Goal: Transaction & Acquisition: Purchase product/service

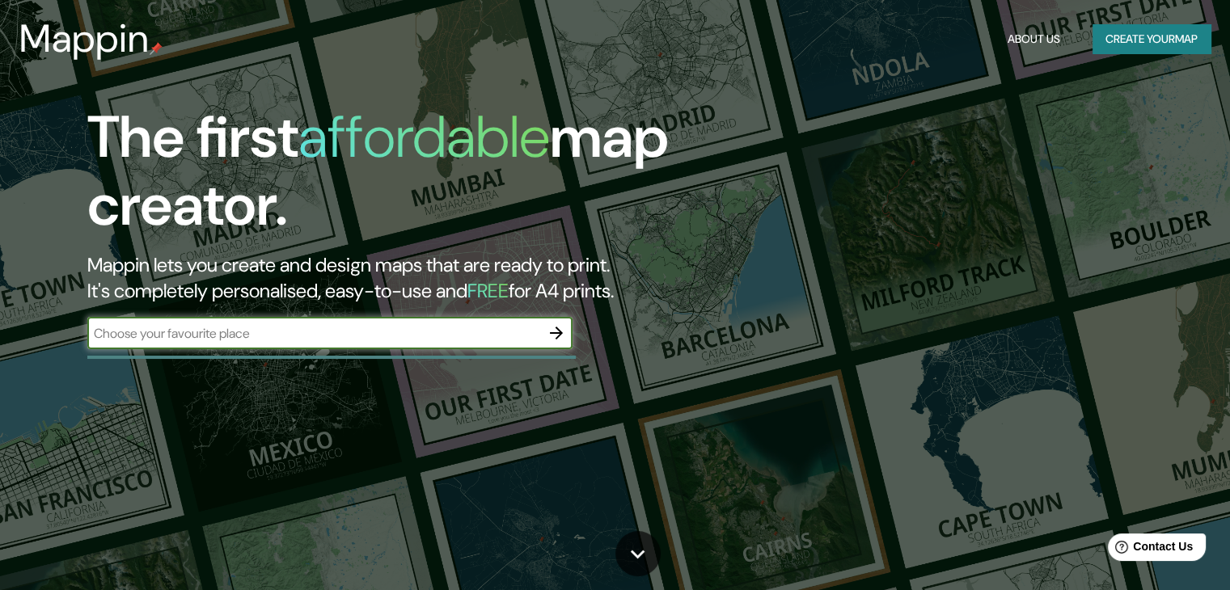
click at [217, 336] on input "text" at bounding box center [313, 333] width 453 height 19
paste input "[GEOGRAPHIC_DATA] [GEOGRAPHIC_DATA]"
type input "[GEOGRAPHIC_DATA] [GEOGRAPHIC_DATA]"
click at [555, 332] on icon "button" at bounding box center [556, 333] width 13 height 13
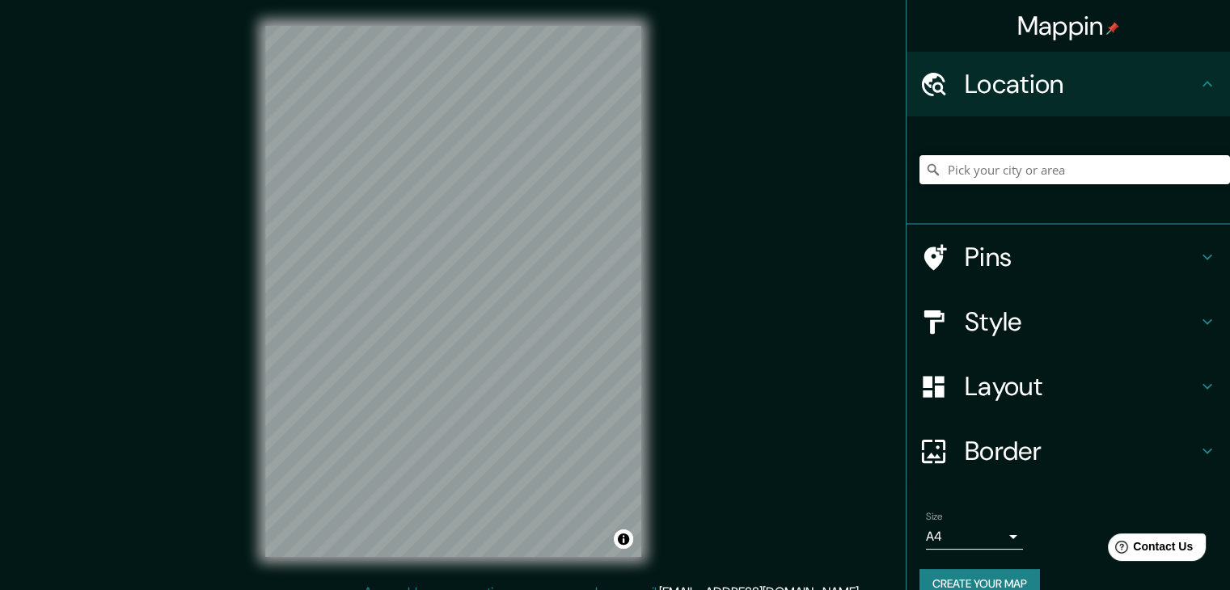
click at [1009, 171] on input "Pick your city or area" at bounding box center [1074, 169] width 311 height 29
click at [993, 173] on input "Pick your city or area" at bounding box center [1074, 169] width 311 height 29
paste input "[PERSON_NAME][GEOGRAPHIC_DATA], [GEOGRAPHIC_DATA]"
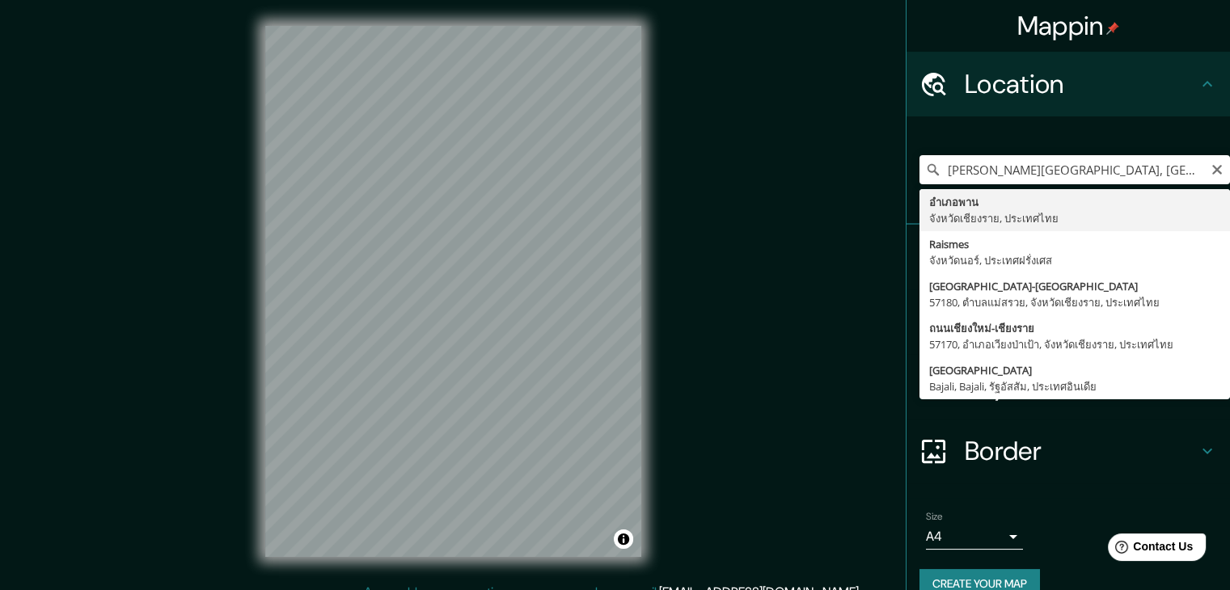
type input "อำเภอพาน, จังหวัดเชียงราย, ประเทศไทย"
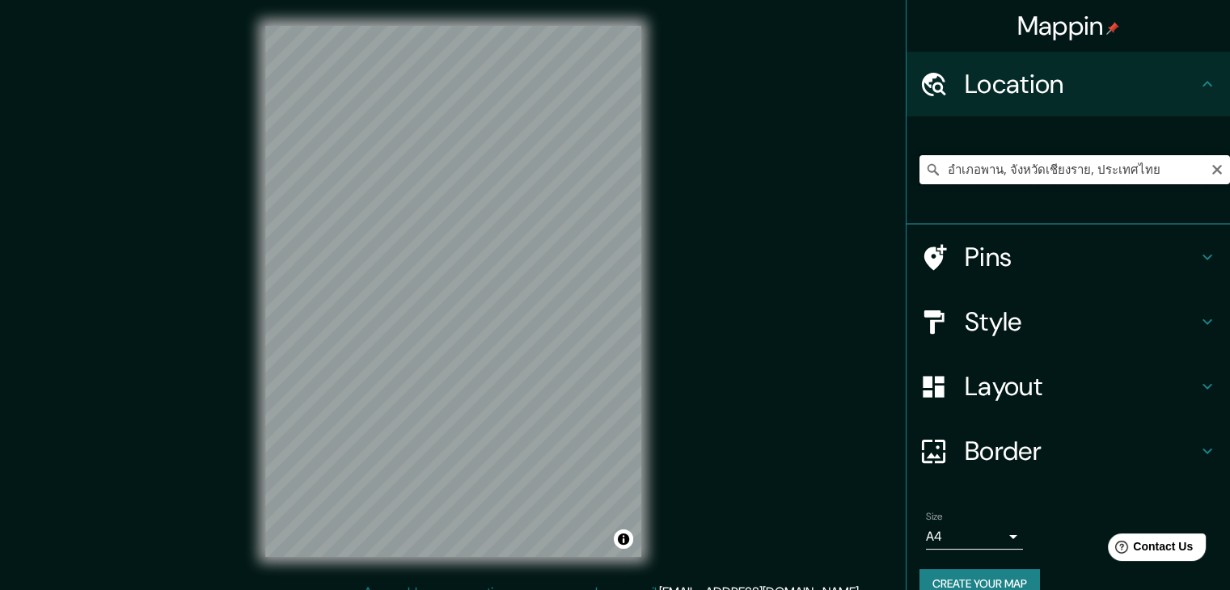
click at [1168, 170] on input "อำเภอพาน, จังหวัดเชียงราย, ประเทศไทย" at bounding box center [1074, 169] width 311 height 29
click at [1169, 170] on input "อำเภอพาน, จังหวัดเชียงราย, ประเทศไทย" at bounding box center [1074, 169] width 311 height 29
drag, startPoint x: 1113, startPoint y: 172, endPoint x: 779, endPoint y: 173, distance: 334.0
click at [779, 173] on div "Mappin Location อำเภอพาน, จังหวัดเชียงราย, ประเทศไทย Pins Style Layout Border C…" at bounding box center [615, 304] width 1230 height 609
click at [1067, 326] on h4 "Style" at bounding box center [1081, 322] width 233 height 32
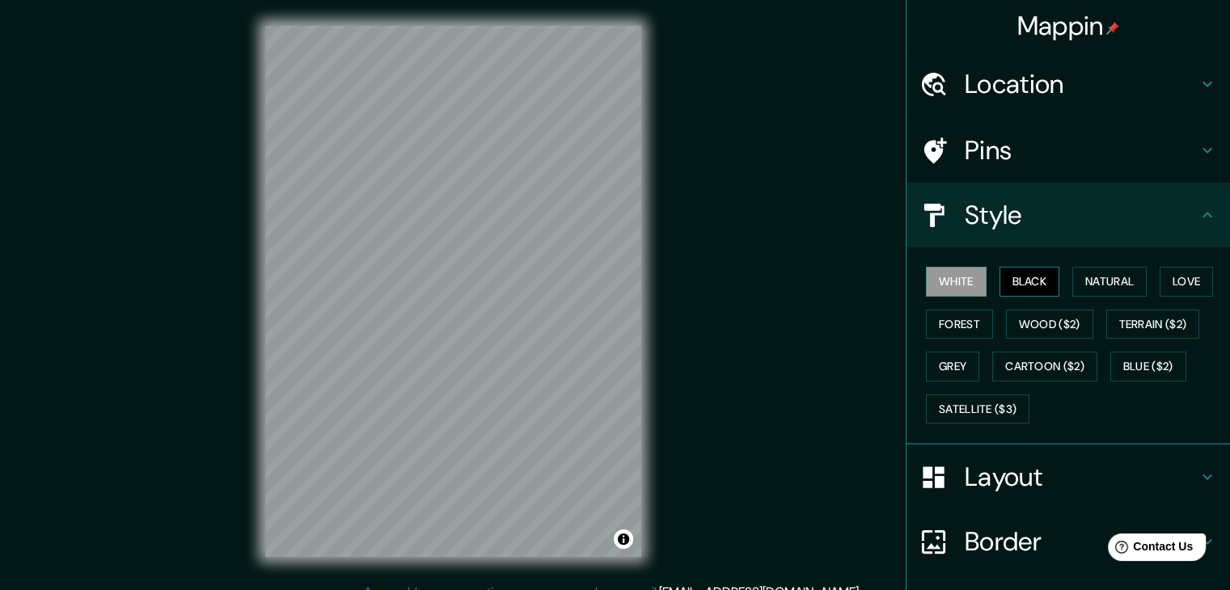
click at [1018, 287] on button "Black" at bounding box center [1030, 282] width 61 height 30
click at [1108, 273] on button "Natural" at bounding box center [1109, 282] width 74 height 30
click at [957, 281] on button "White" at bounding box center [956, 282] width 61 height 30
click at [948, 272] on button "White" at bounding box center [956, 282] width 61 height 30
click at [959, 326] on button "Forest" at bounding box center [959, 325] width 67 height 30
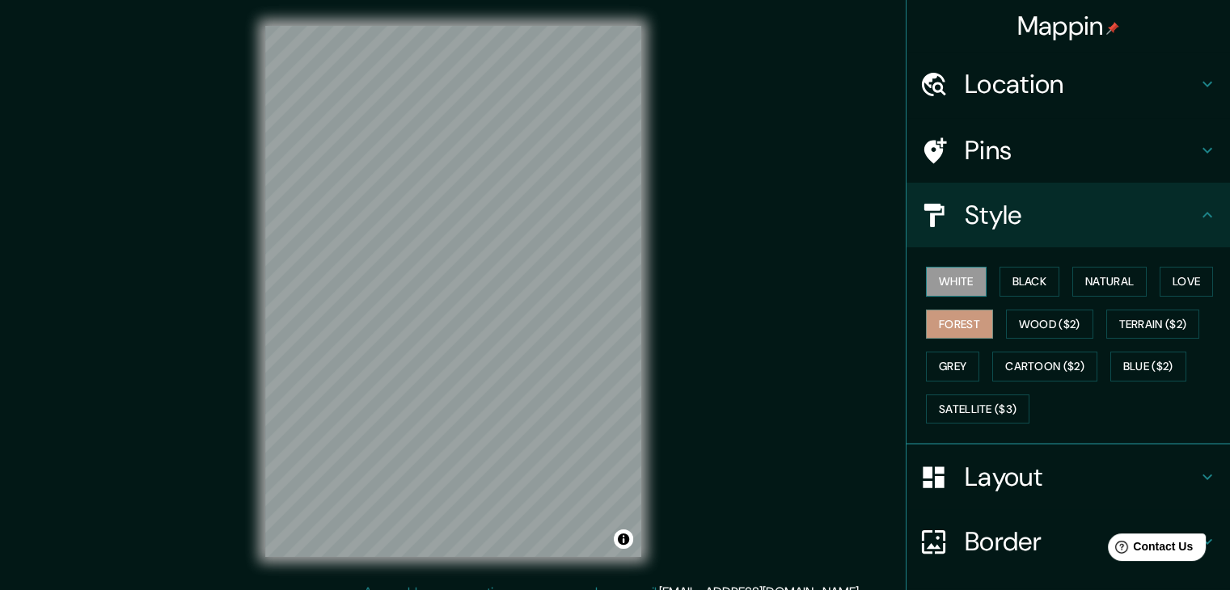
click at [948, 283] on button "White" at bounding box center [956, 282] width 61 height 30
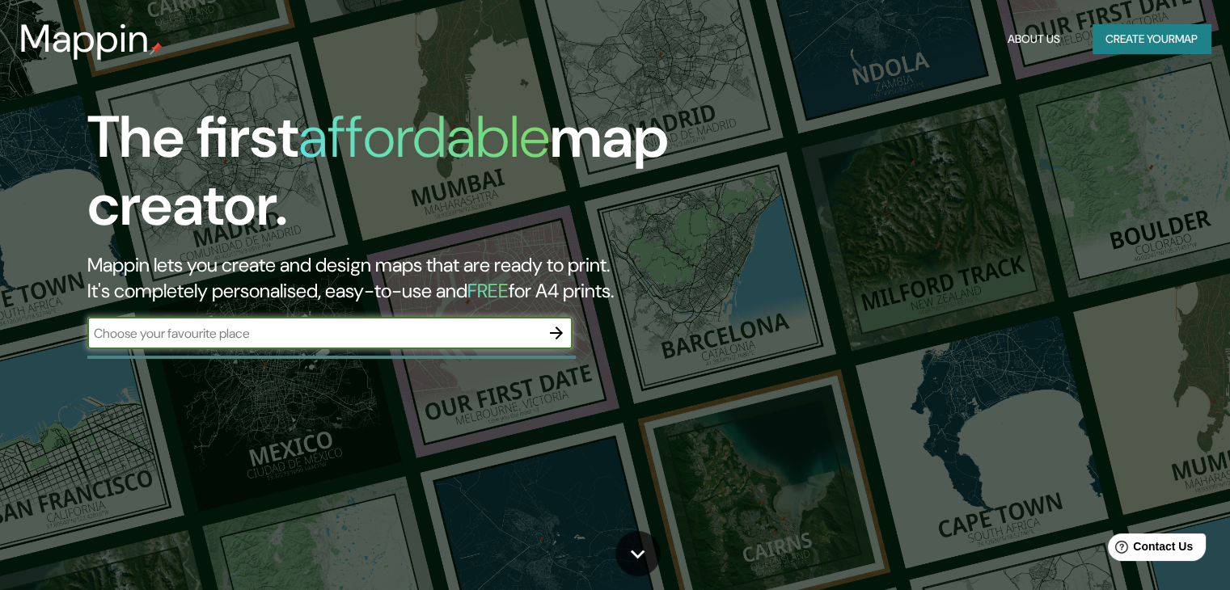
click at [180, 332] on input "text" at bounding box center [313, 333] width 453 height 19
type input "[PERSON_NAME][GEOGRAPHIC_DATA], [GEOGRAPHIC_DATA]"
click at [556, 334] on icon "button" at bounding box center [556, 332] width 19 height 19
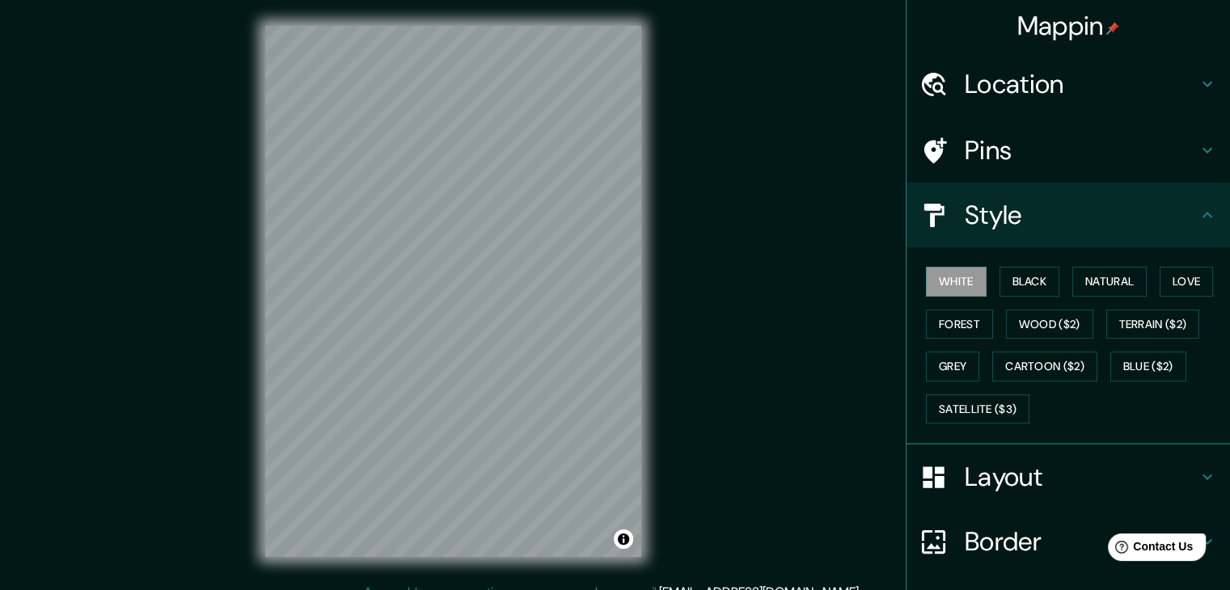
click at [1093, 23] on h4 "Mappin" at bounding box center [1068, 26] width 103 height 32
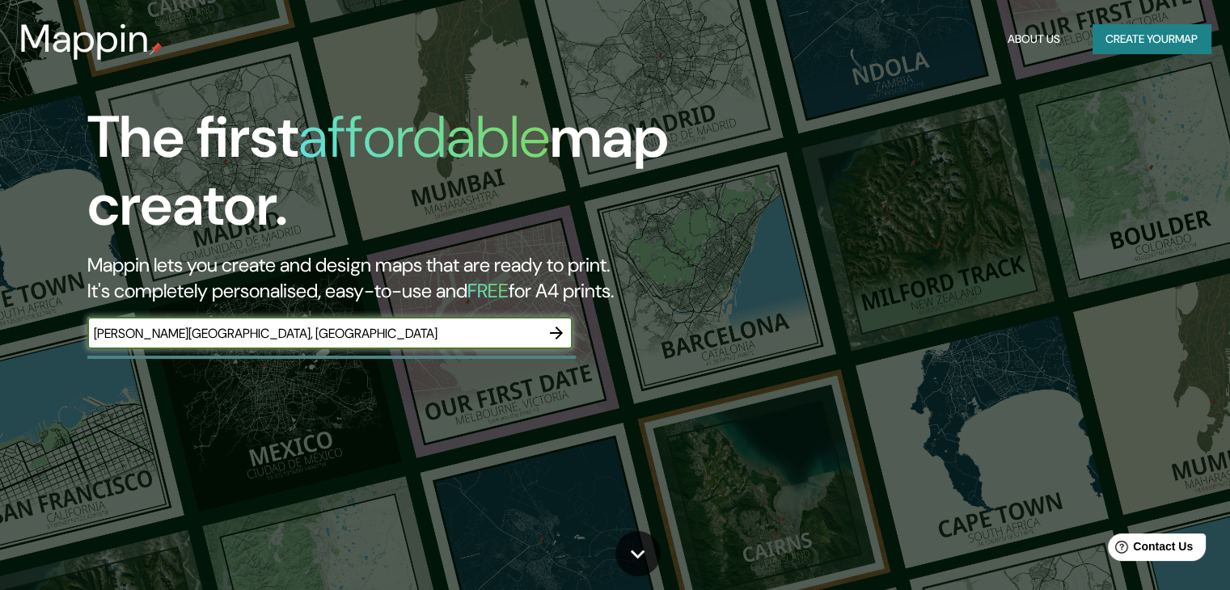
click at [97, 335] on input "[PERSON_NAME][GEOGRAPHIC_DATA], [GEOGRAPHIC_DATA]" at bounding box center [313, 333] width 453 height 19
type input "[GEOGRAPHIC_DATA][PERSON_NAME], [GEOGRAPHIC_DATA]"
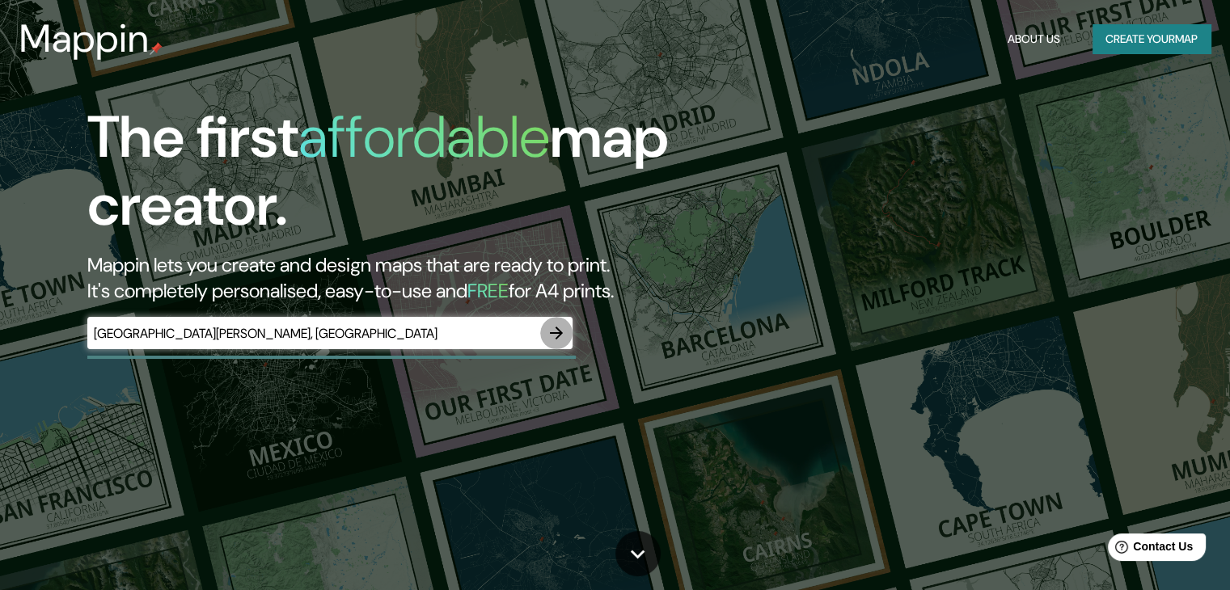
click at [557, 330] on icon "button" at bounding box center [556, 333] width 13 height 13
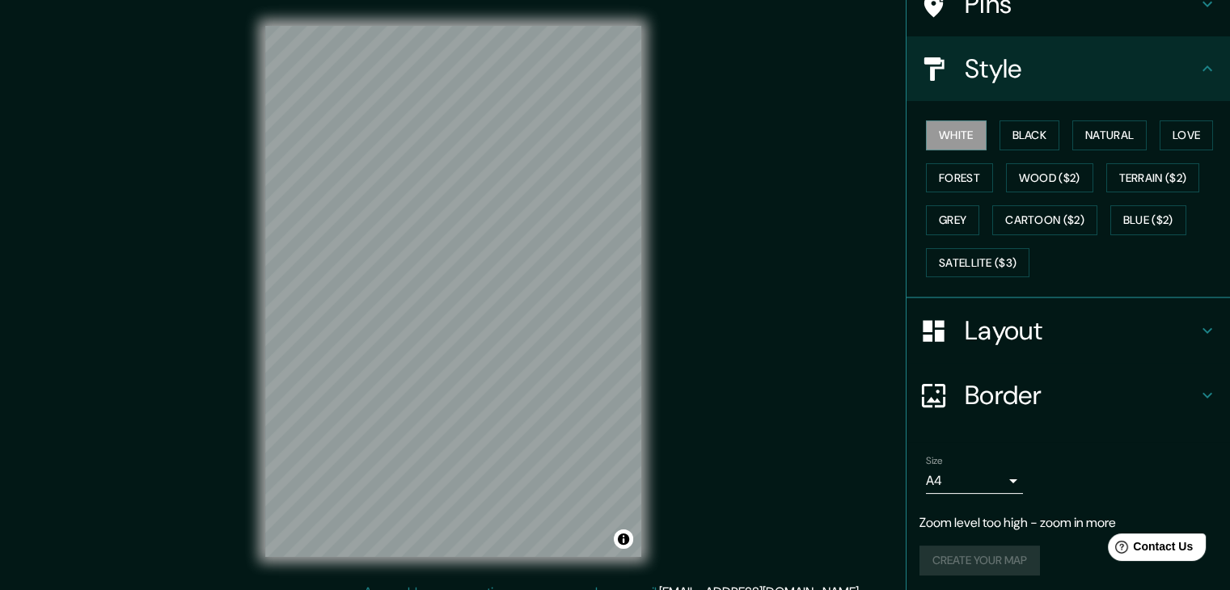
scroll to position [149, 0]
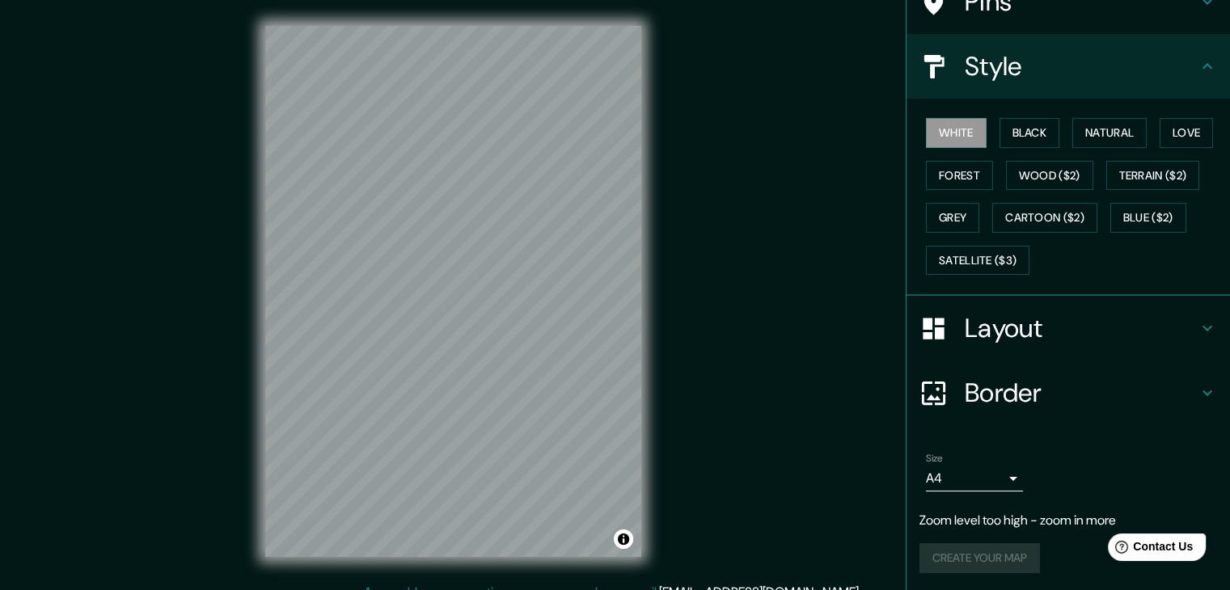
click at [964, 559] on div "Create your map" at bounding box center [1068, 558] width 298 height 30
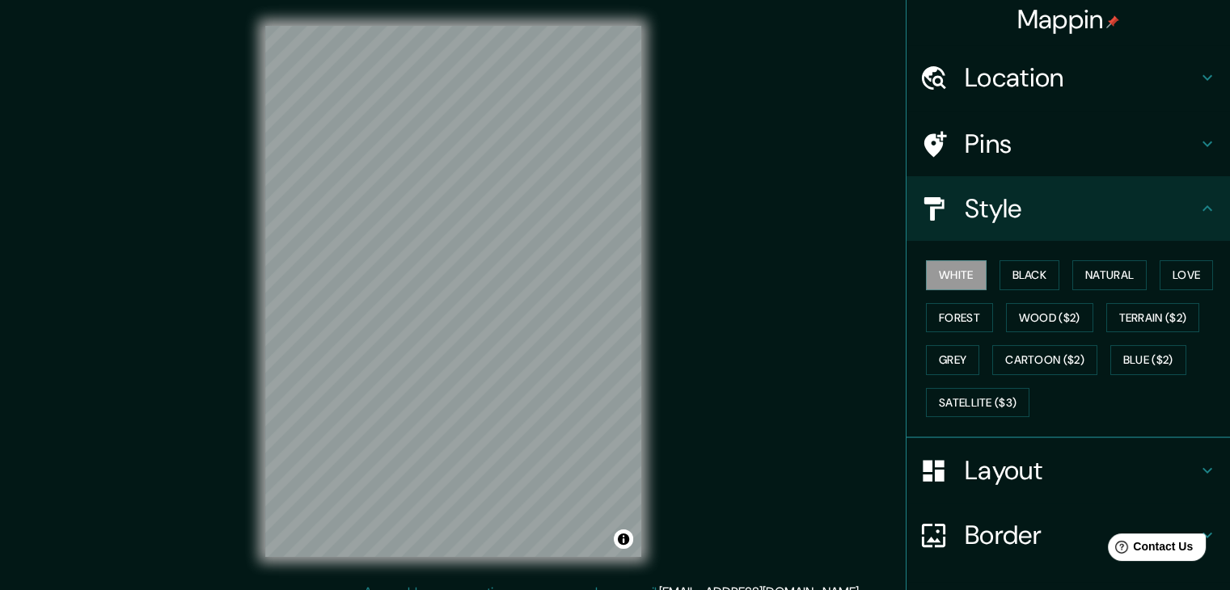
scroll to position [0, 0]
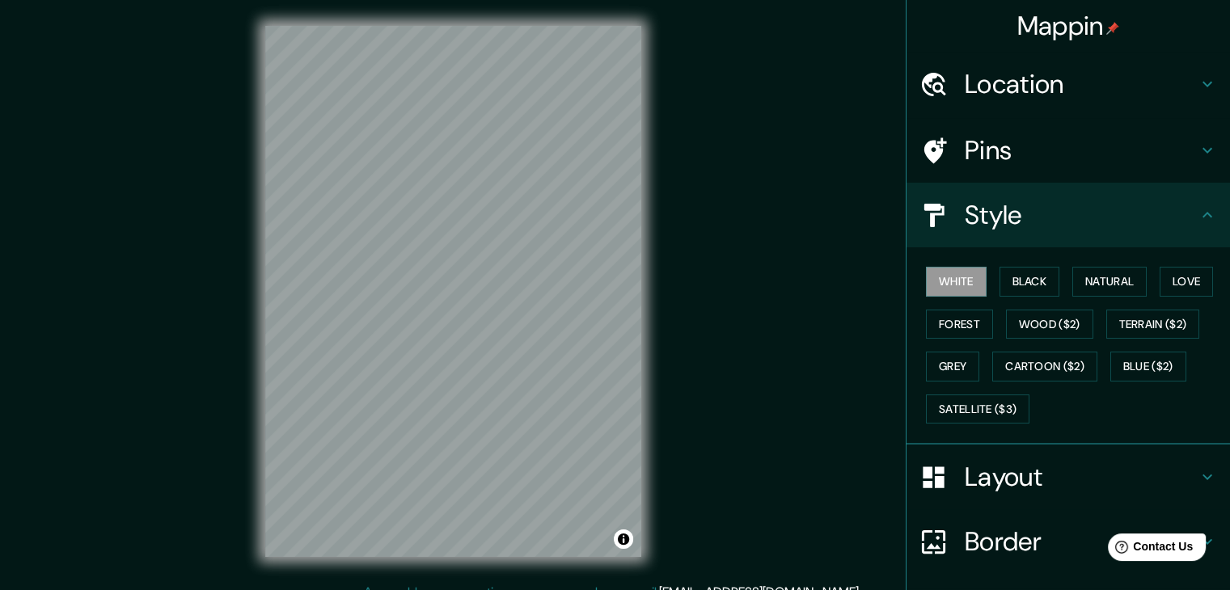
click at [1150, 211] on h4 "Style" at bounding box center [1081, 215] width 233 height 32
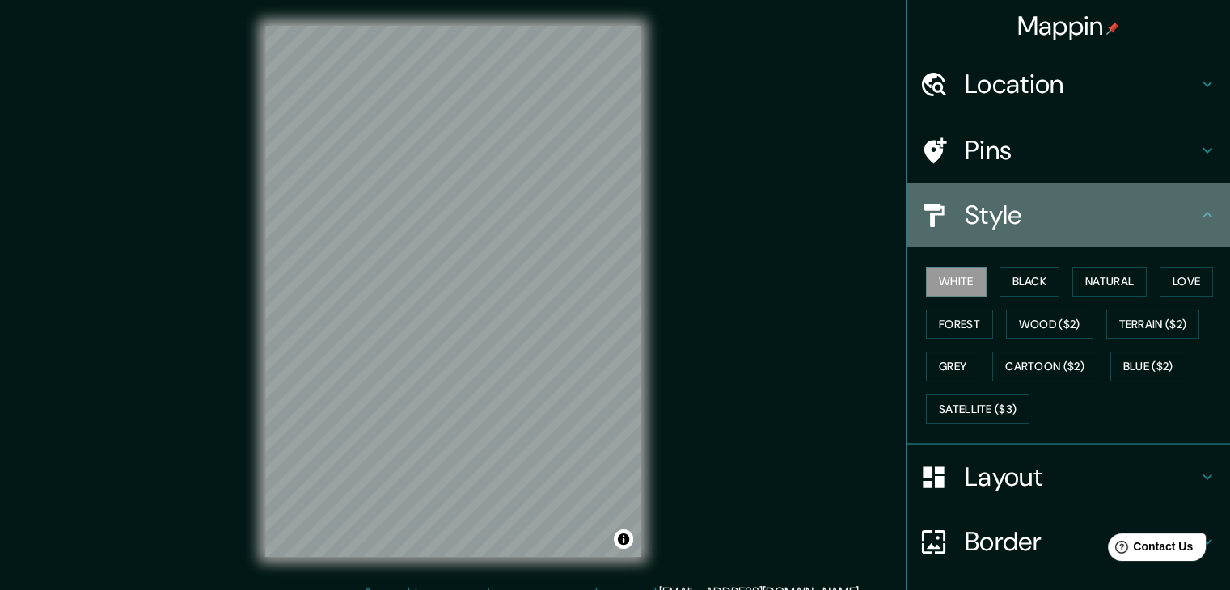
click at [1198, 215] on icon at bounding box center [1207, 214] width 19 height 19
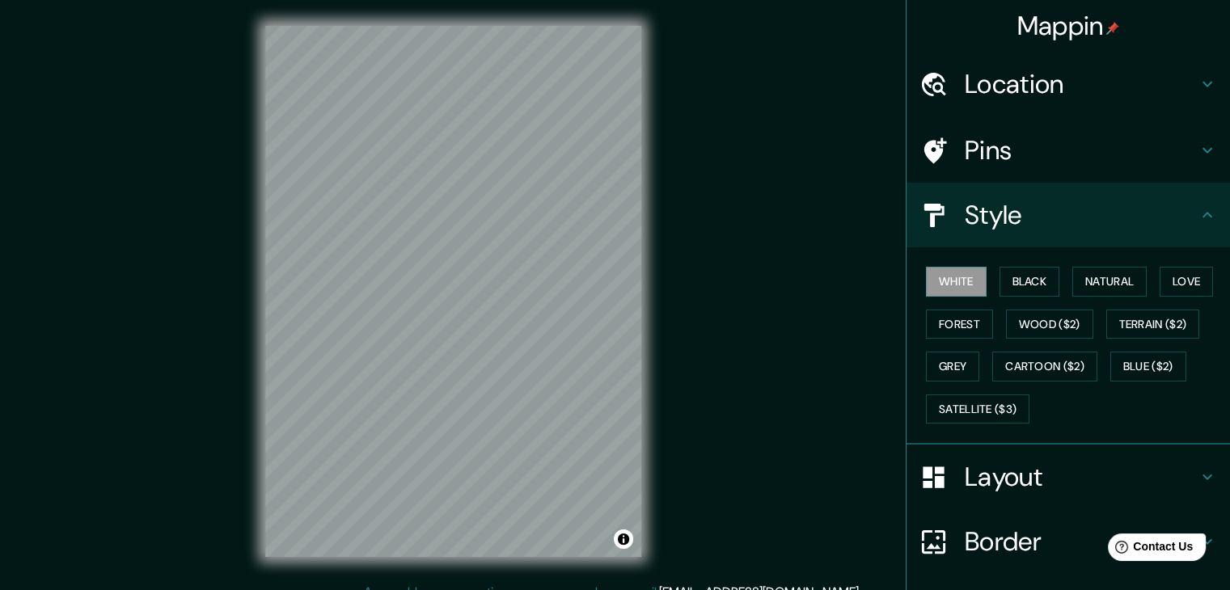
click at [1203, 213] on icon at bounding box center [1208, 215] width 10 height 6
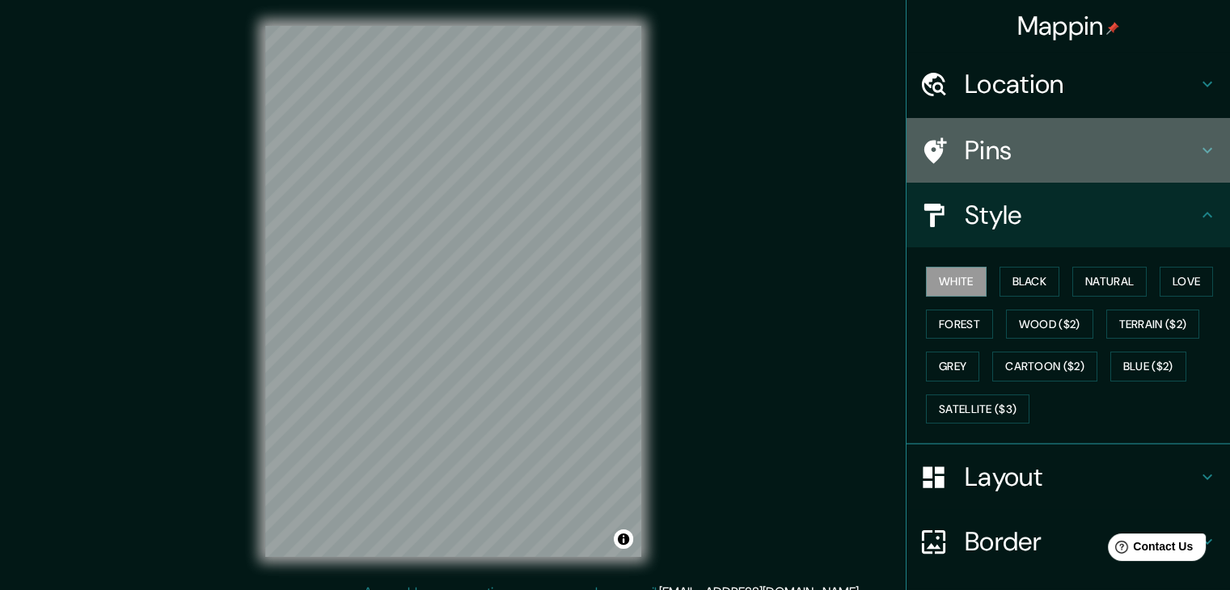
click at [1077, 153] on h4 "Pins" at bounding box center [1081, 150] width 233 height 32
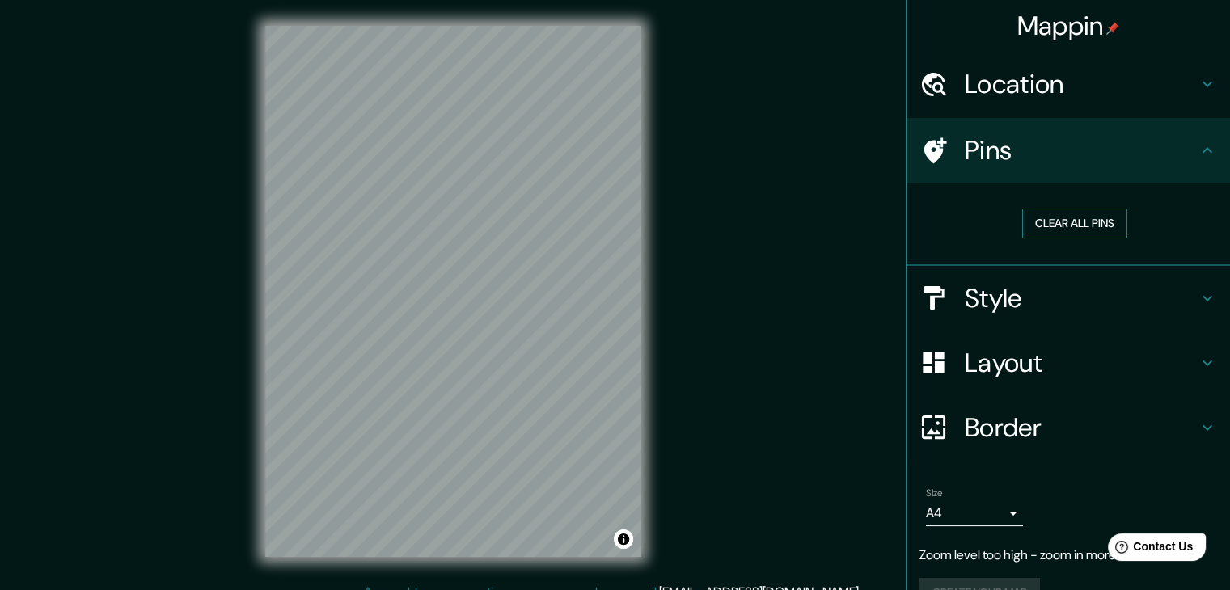
click at [1066, 224] on button "Clear all pins" at bounding box center [1074, 224] width 105 height 30
click at [1116, 85] on h4 "Location" at bounding box center [1081, 84] width 233 height 32
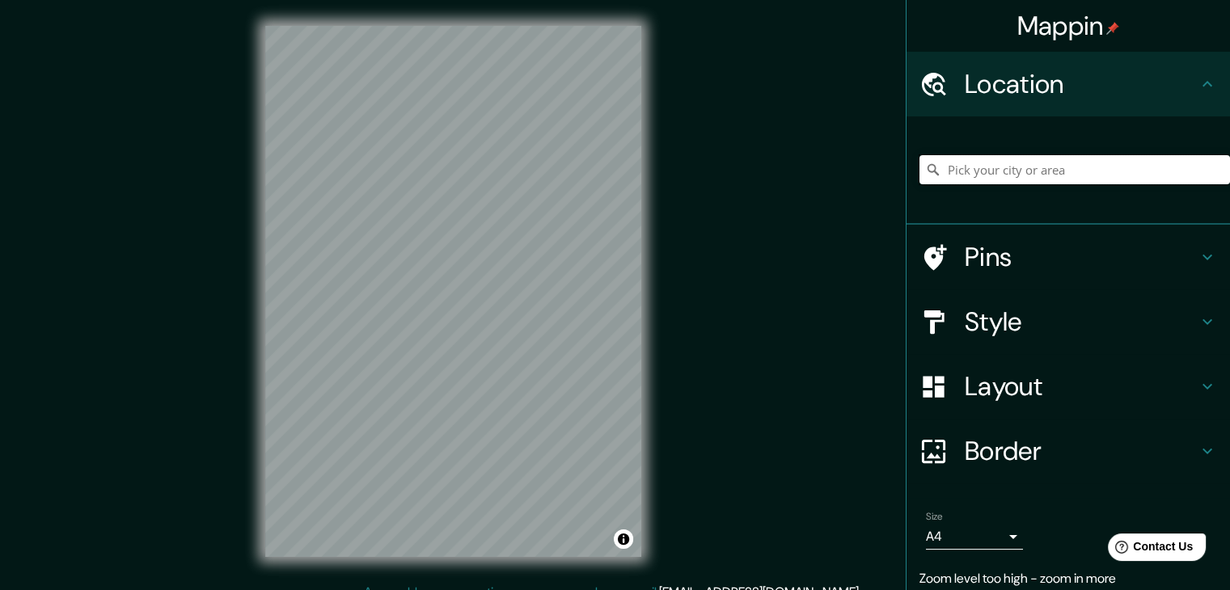
click at [1025, 163] on input "Pick your city or area" at bounding box center [1074, 169] width 311 height 29
paste input "[PERSON_NAME][GEOGRAPHIC_DATA], [GEOGRAPHIC_DATA]"
click at [1057, 169] on input "อำเภอพาน, จังหวัดเชียงราย, ประเทศไทย" at bounding box center [1074, 169] width 311 height 29
click at [980, 165] on input "อำเภอพาน, จังหวัดเชียงราย, ประเทศไทย" at bounding box center [1074, 169] width 311 height 29
drag, startPoint x: 1106, startPoint y: 166, endPoint x: 815, endPoint y: 168, distance: 291.1
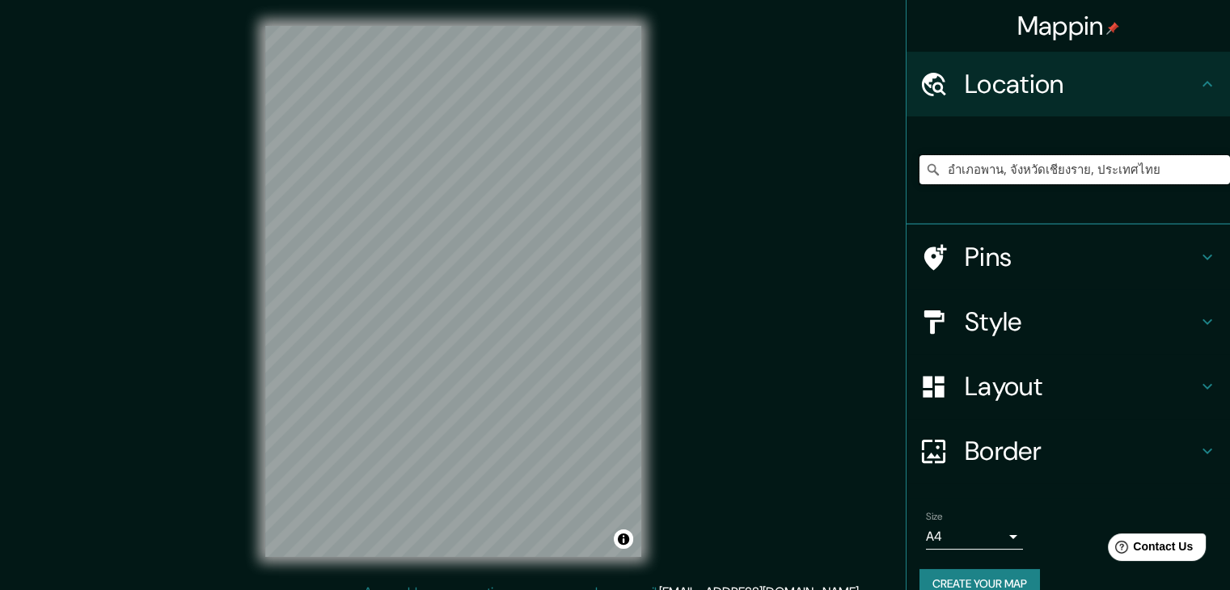
click at [815, 168] on div "Mappin Location อำเภอพาน, จังหวัดเชียงราย, ประเทศไทย Pins Style Layout Border C…" at bounding box center [615, 304] width 1230 height 609
paste input "19.550976602889364, 99.73687981598167"
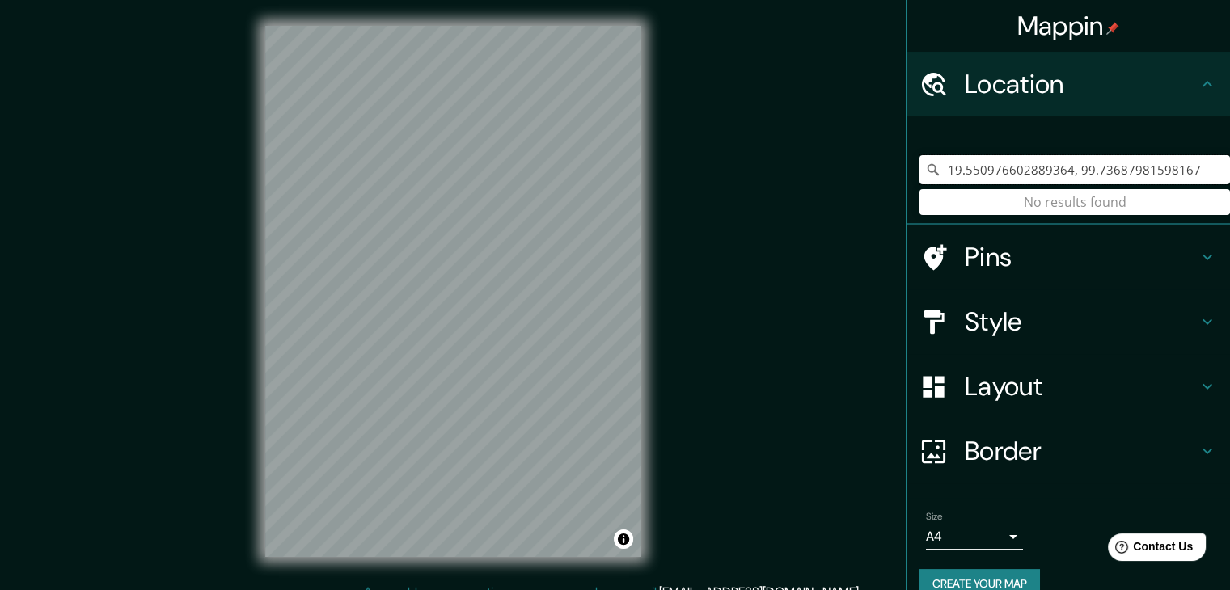
type input "19.550976602889364, 99.73687981598167"
click at [1152, 201] on div "19.550976602889364, 99.73687981598167 No results found" at bounding box center [1074, 169] width 311 height 81
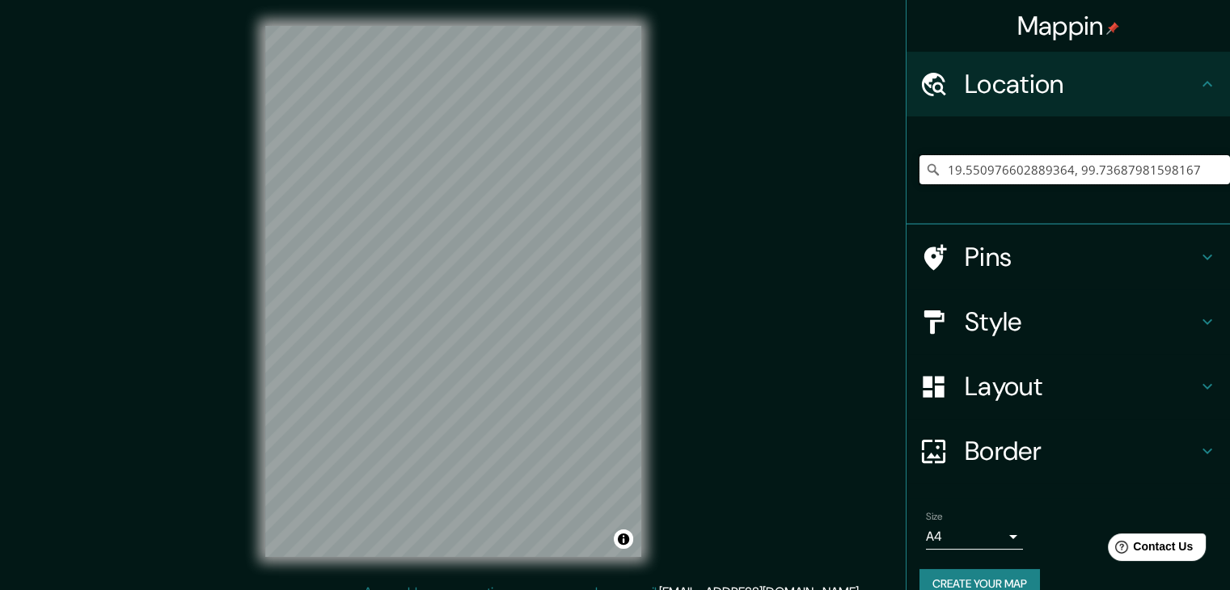
click at [1178, 175] on input "19.550976602889364, 99.73687981598167" at bounding box center [1074, 169] width 311 height 29
click at [1198, 83] on icon at bounding box center [1207, 83] width 19 height 19
click at [1172, 182] on input "19.550976602889364, 99.73687981598167" at bounding box center [1074, 169] width 311 height 29
drag, startPoint x: 1179, startPoint y: 174, endPoint x: 847, endPoint y: 178, distance: 331.6
click at [847, 178] on div "Mappin Location [GEOGRAPHIC_DATA] No results found Pins Style Layout Border Cho…" at bounding box center [615, 304] width 1230 height 609
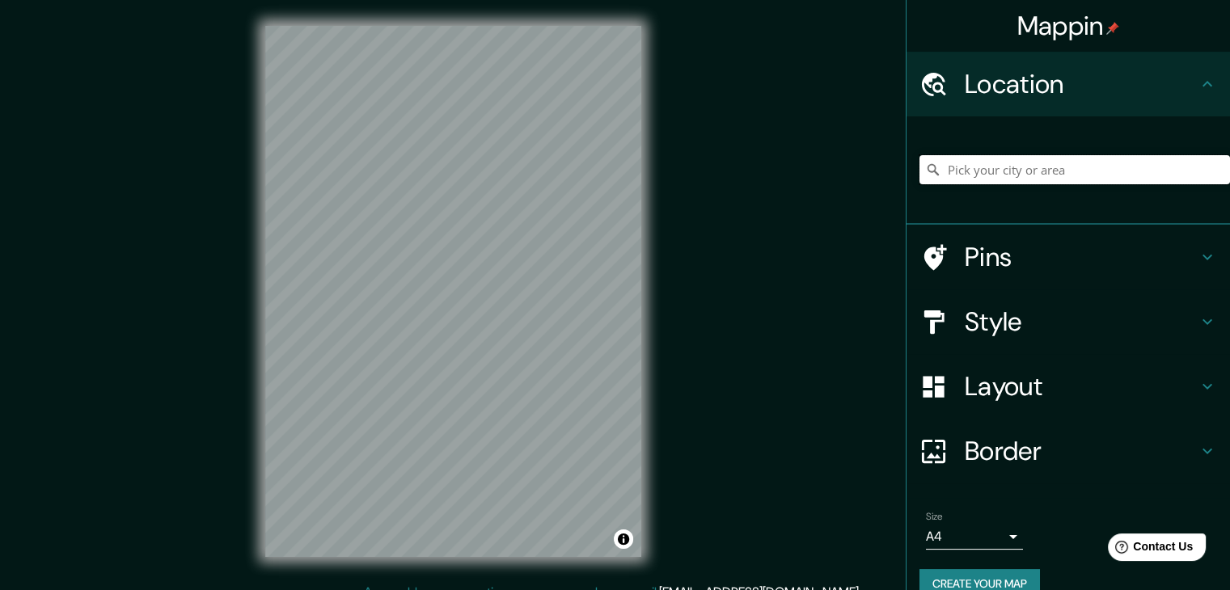
paste input "19.550976602889364, 99.73687981598167"
type input "19.550976602889364, 99.73687981598167"
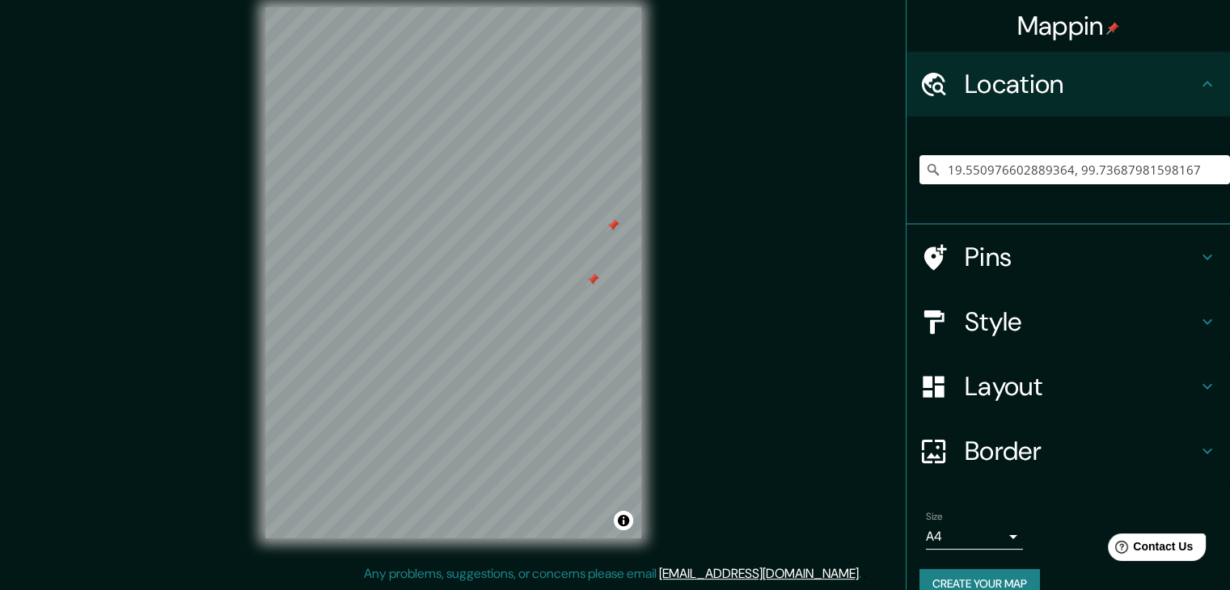
click at [611, 229] on div at bounding box center [613, 225] width 13 height 13
click at [593, 281] on div at bounding box center [592, 279] width 13 height 13
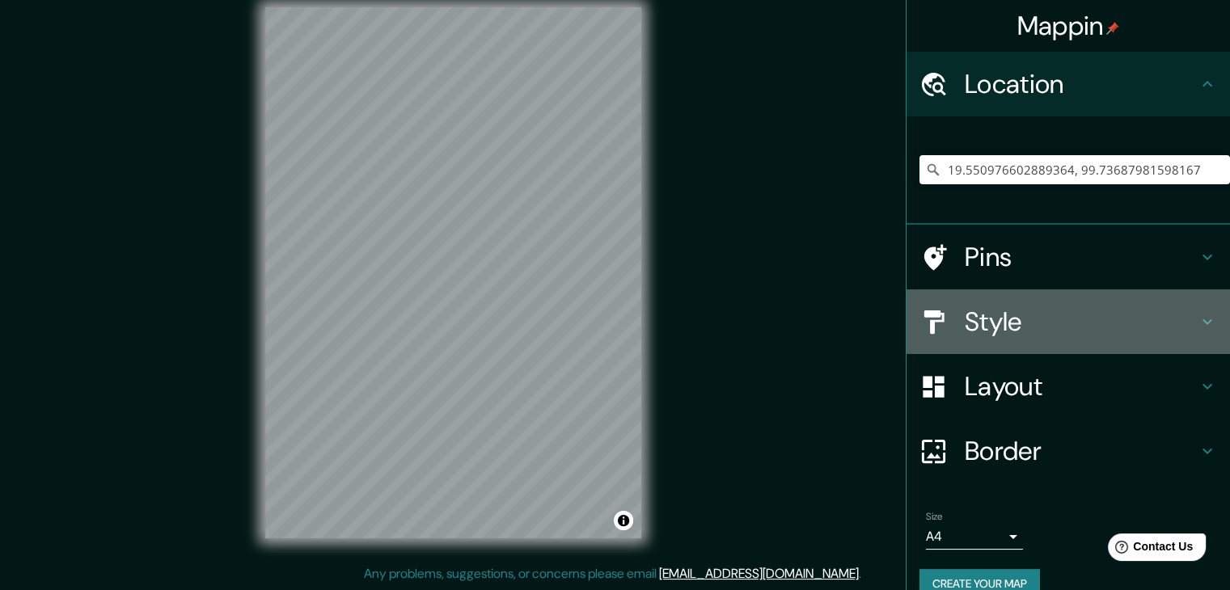
click at [1019, 319] on h4 "Style" at bounding box center [1081, 322] width 233 height 32
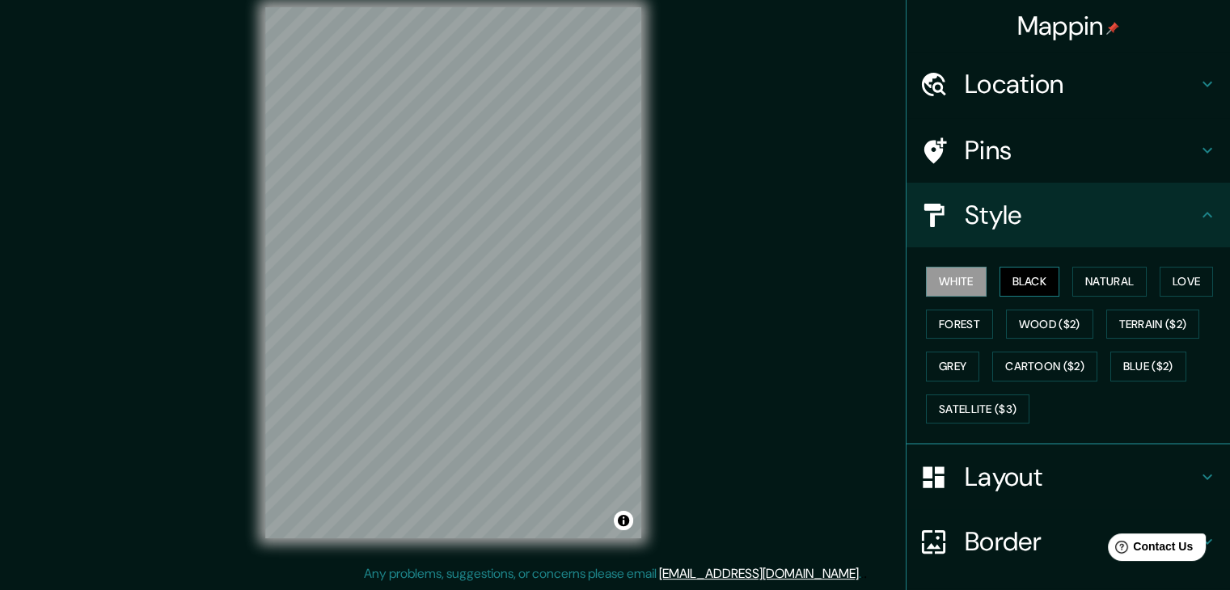
click at [1014, 282] on button "Black" at bounding box center [1030, 282] width 61 height 30
click at [1093, 280] on button "Natural" at bounding box center [1109, 282] width 74 height 30
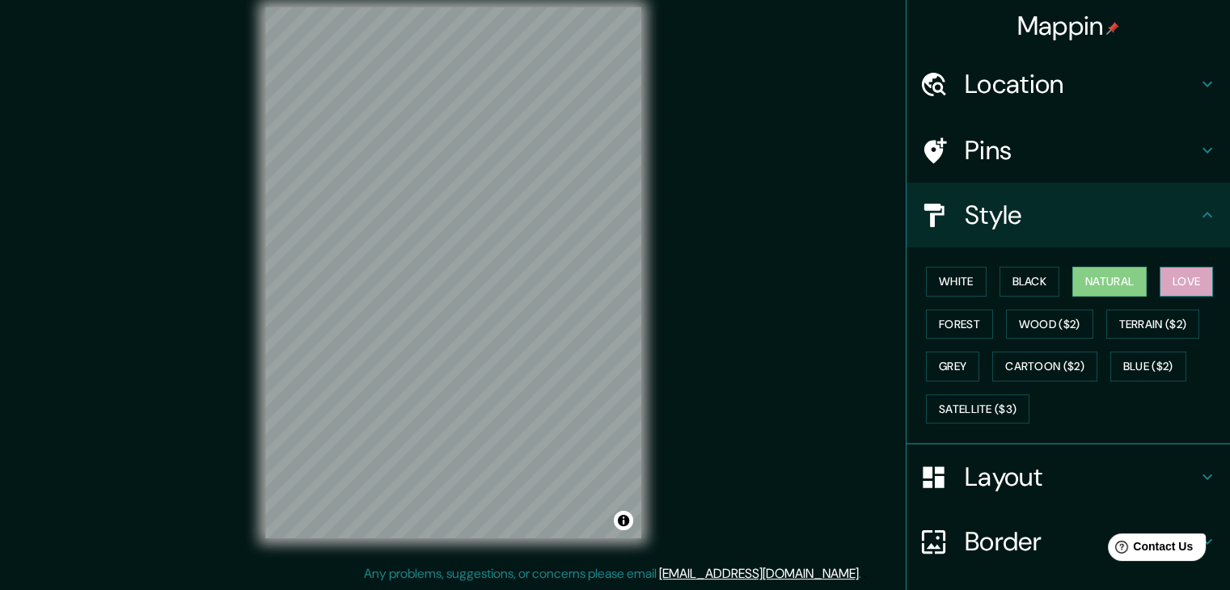
click at [1175, 276] on button "Love" at bounding box center [1186, 282] width 53 height 30
click at [957, 319] on button "Forest" at bounding box center [959, 325] width 67 height 30
click at [1097, 272] on button "Natural" at bounding box center [1109, 282] width 74 height 30
click at [1036, 279] on button "Black" at bounding box center [1030, 282] width 61 height 30
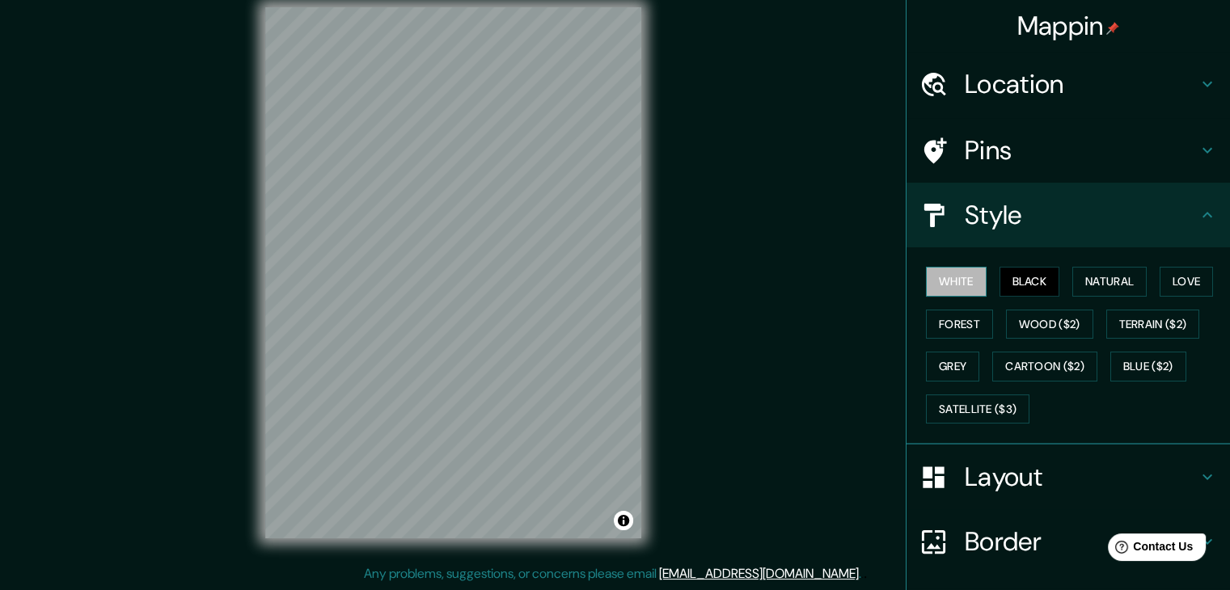
click at [954, 283] on button "White" at bounding box center [956, 282] width 61 height 30
click at [476, 254] on div at bounding box center [474, 254] width 13 height 13
click at [735, 133] on div "Mappin Location [GEOGRAPHIC_DATA] No results found Pins Style White Black Natur…" at bounding box center [615, 285] width 1230 height 609
drag, startPoint x: 665, startPoint y: 205, endPoint x: 1025, endPoint y: 281, distance: 368.8
click at [1025, 281] on button "Black" at bounding box center [1030, 282] width 61 height 30
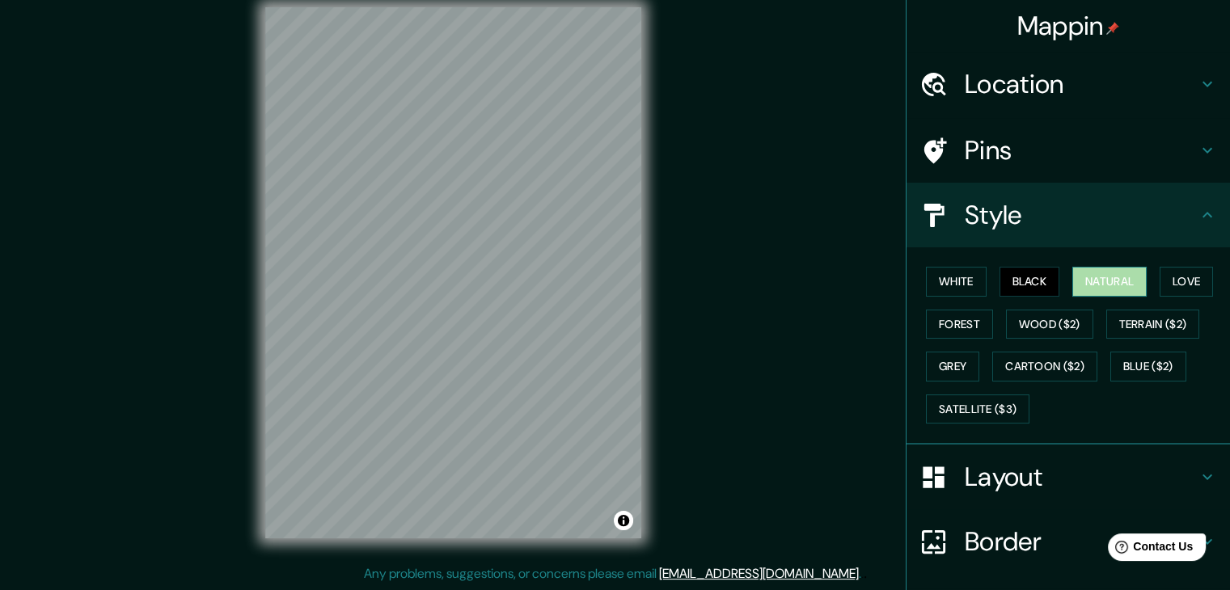
click at [1107, 279] on button "Natural" at bounding box center [1109, 282] width 74 height 30
click at [1025, 285] on button "Black" at bounding box center [1030, 282] width 61 height 30
click at [938, 321] on button "Forest" at bounding box center [959, 325] width 67 height 30
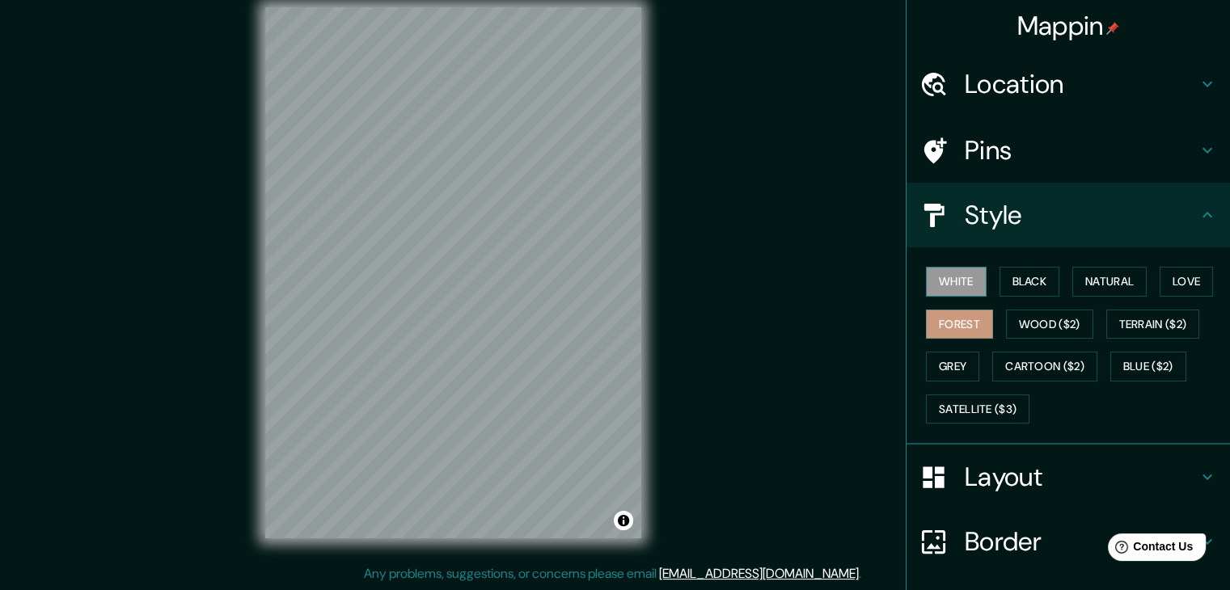
click at [947, 278] on button "White" at bounding box center [956, 282] width 61 height 30
click at [1007, 275] on button "Black" at bounding box center [1030, 282] width 61 height 30
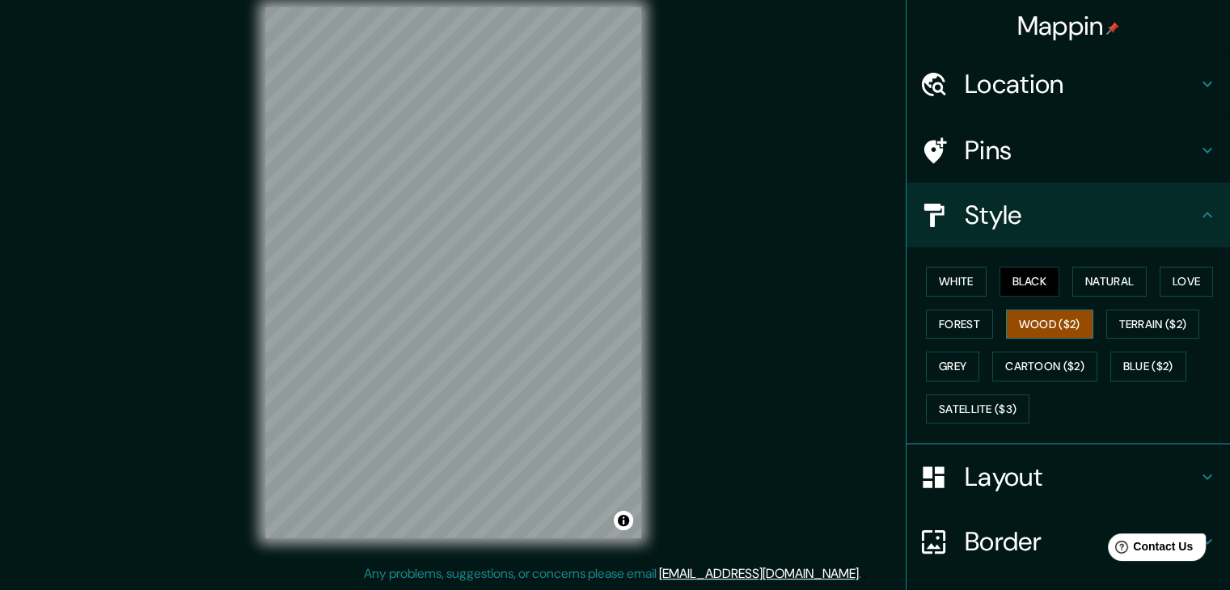
click at [1014, 311] on button "Wood ($2)" at bounding box center [1049, 325] width 87 height 30
click at [957, 321] on button "Forest" at bounding box center [959, 325] width 67 height 30
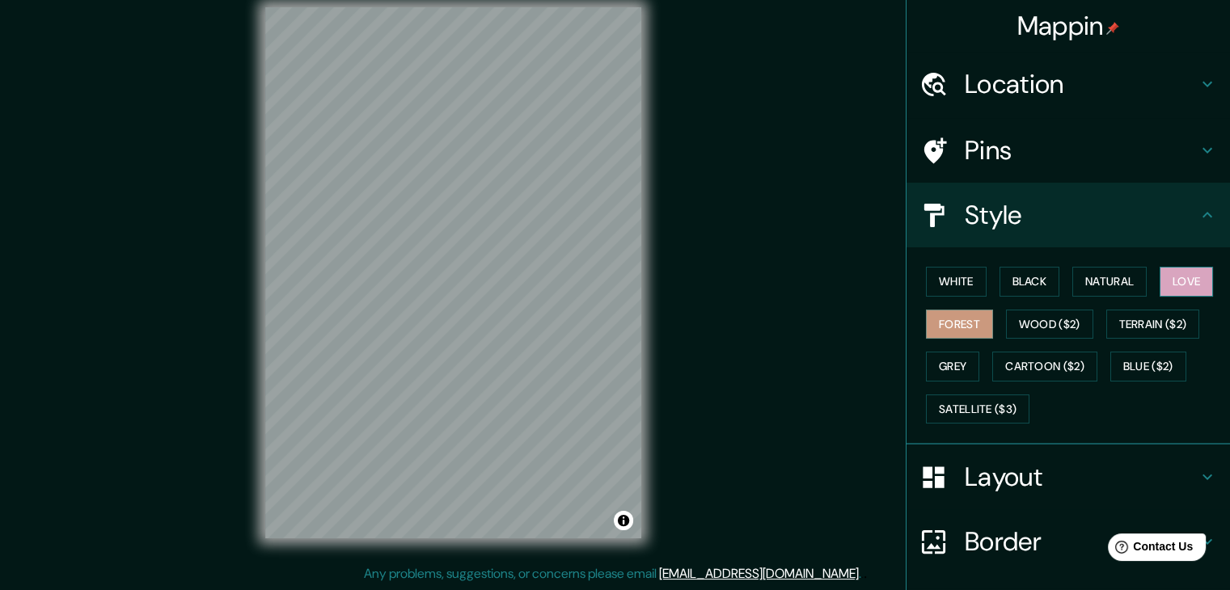
click at [1172, 276] on button "Love" at bounding box center [1186, 282] width 53 height 30
click at [1000, 476] on h4 "Layout" at bounding box center [1081, 477] width 233 height 32
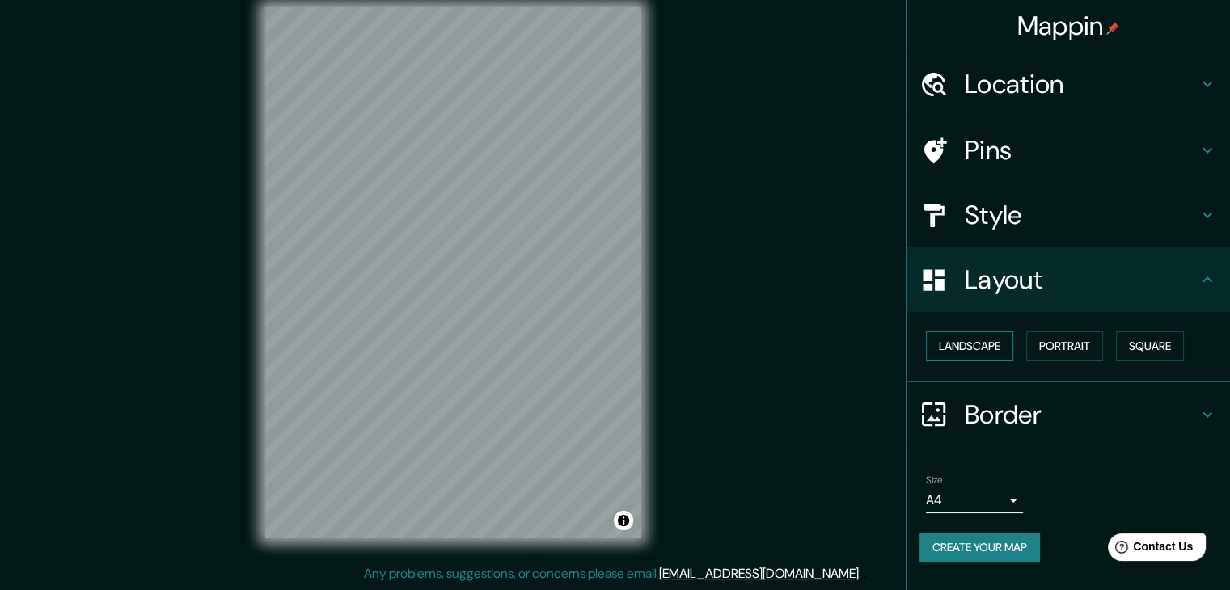
click at [988, 346] on button "Landscape" at bounding box center [969, 347] width 87 height 30
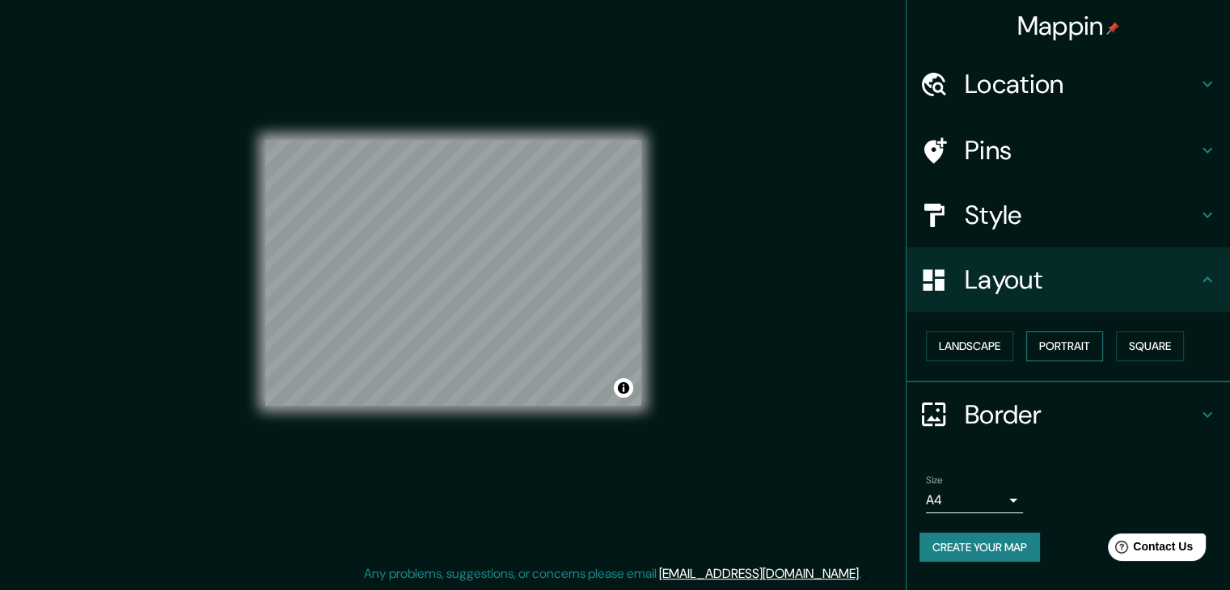
click at [1076, 344] on button "Portrait" at bounding box center [1064, 347] width 77 height 30
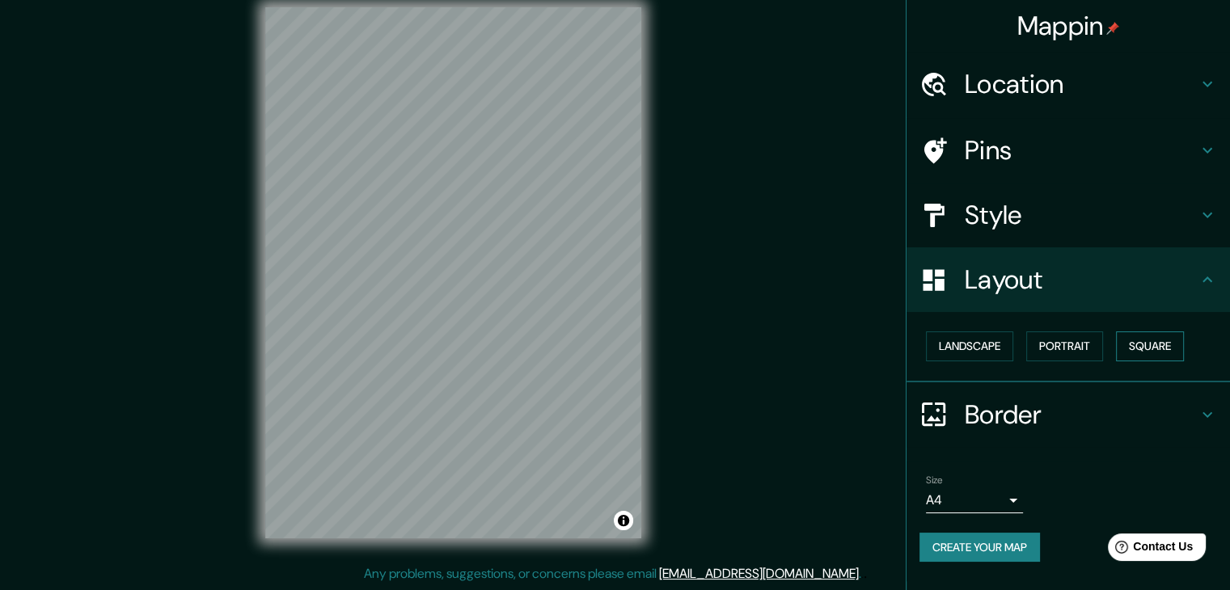
click at [1139, 343] on button "Square" at bounding box center [1150, 347] width 68 height 30
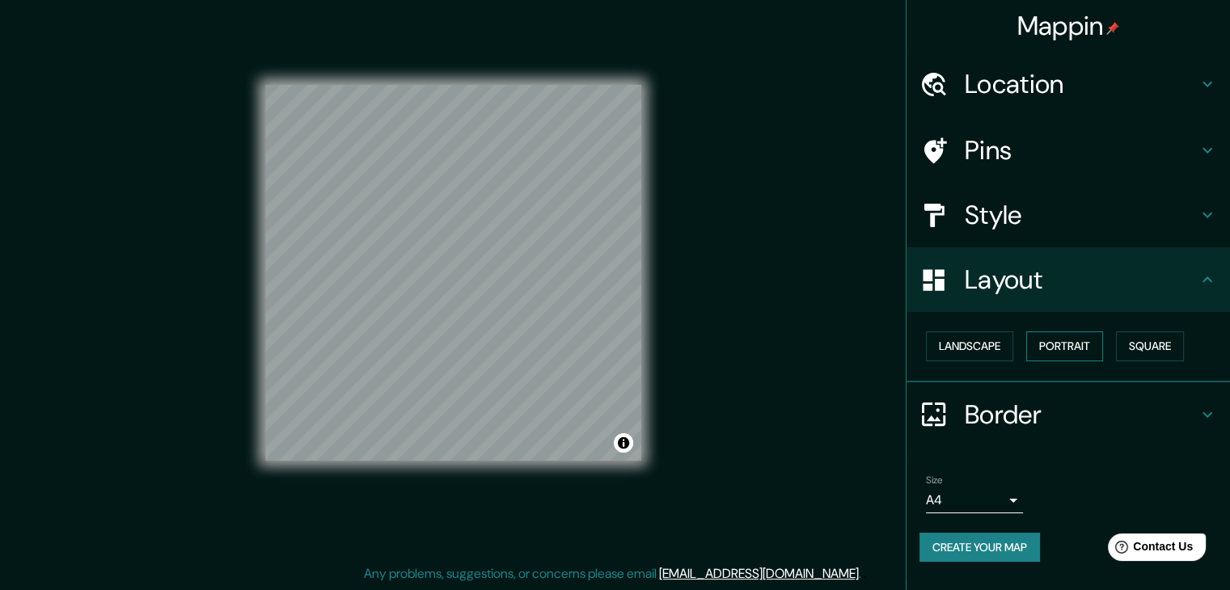
click at [1074, 347] on button "Portrait" at bounding box center [1064, 347] width 77 height 30
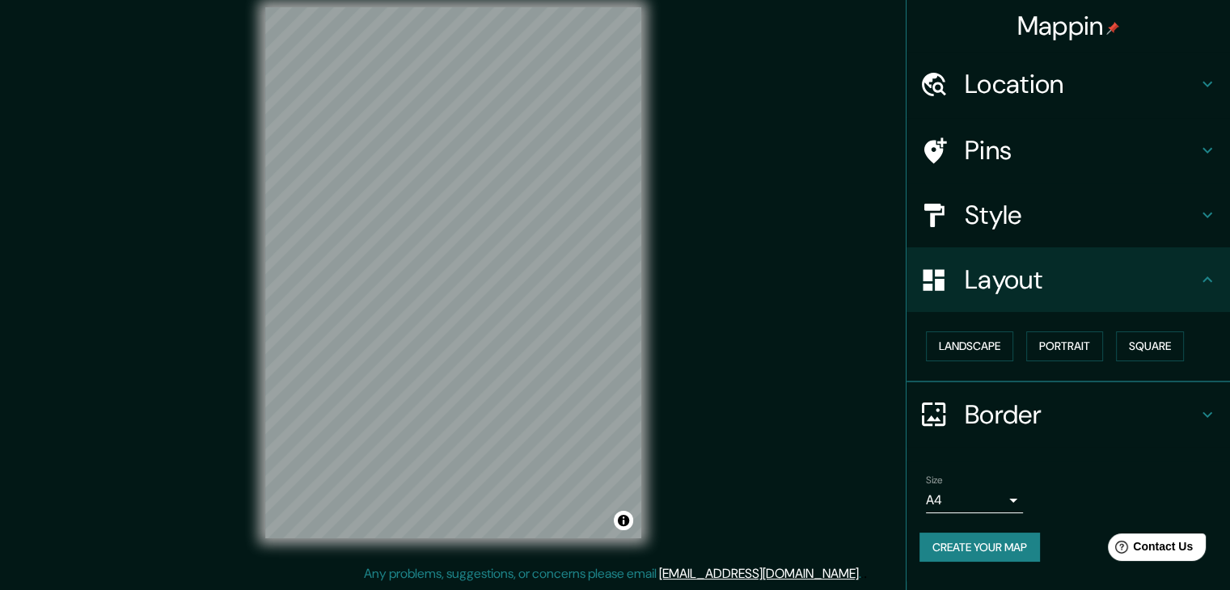
click at [1009, 498] on body "Mappin Location [GEOGRAPHIC_DATA] No results found Pins Style Layout Landscape …" at bounding box center [615, 276] width 1230 height 590
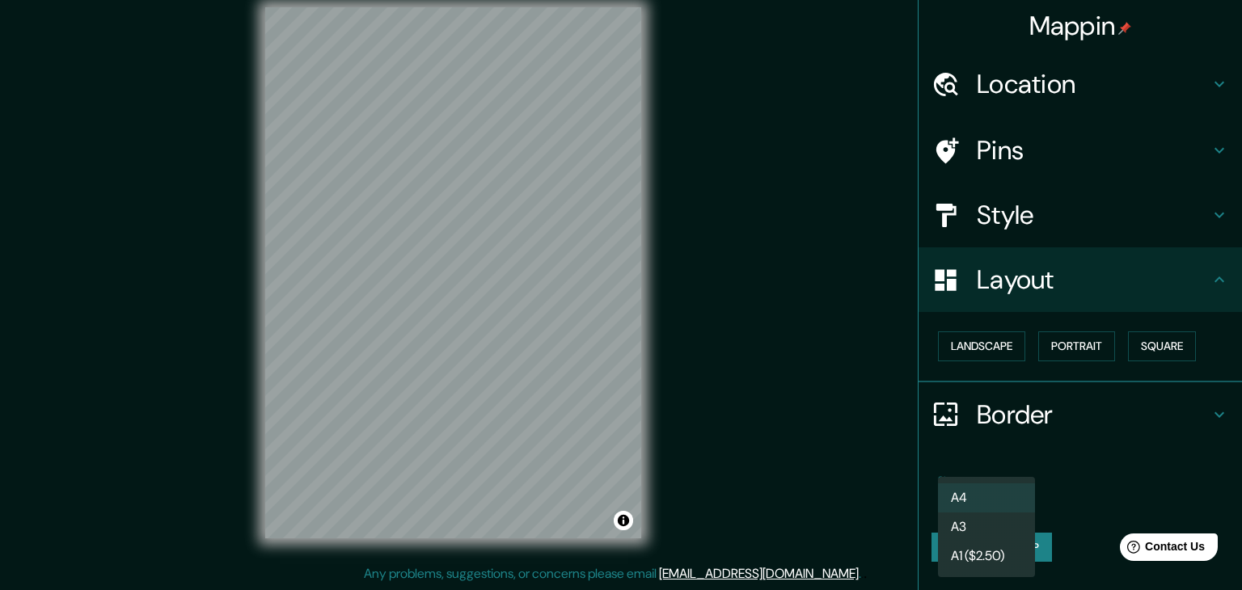
click at [1093, 468] on div at bounding box center [621, 295] width 1242 height 590
click at [1012, 497] on body "Mappin Location [GEOGRAPHIC_DATA] No results found Pins Style Layout Landscape …" at bounding box center [621, 276] width 1242 height 590
click at [1000, 524] on li "A3" at bounding box center [986, 527] width 97 height 29
type input "a4"
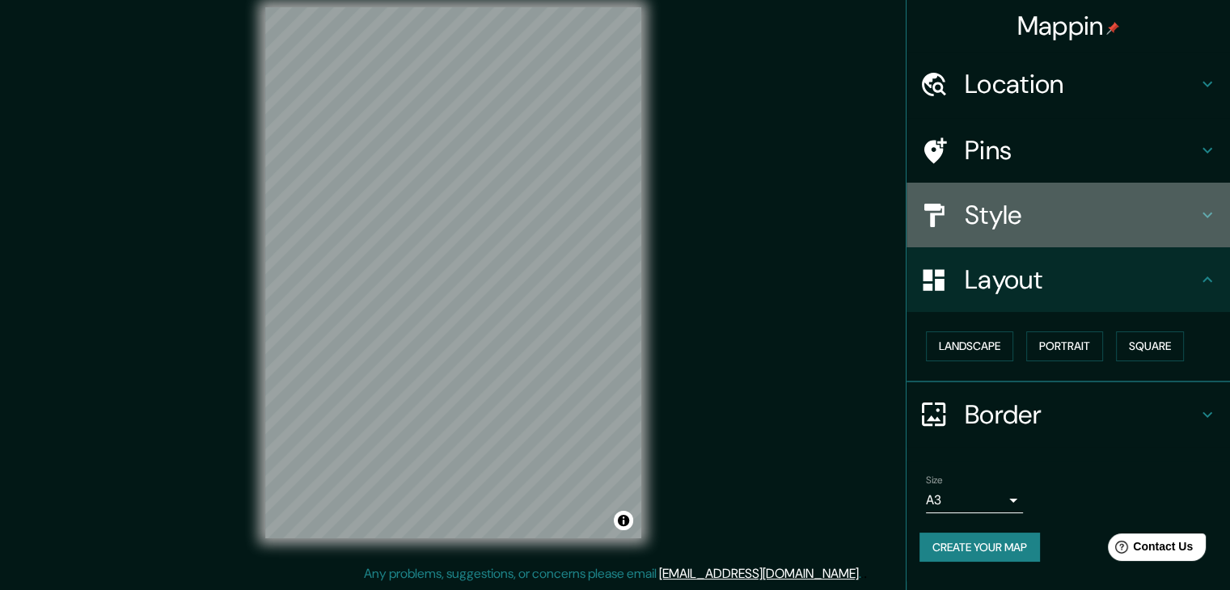
click at [1021, 215] on h4 "Style" at bounding box center [1081, 215] width 233 height 32
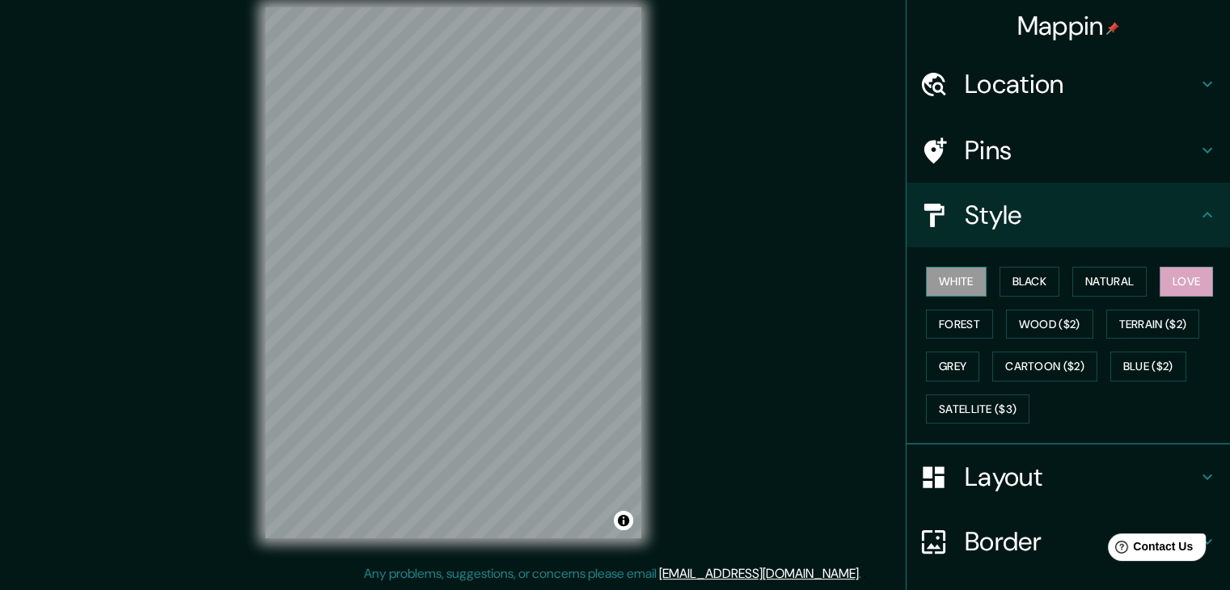
click at [949, 276] on button "White" at bounding box center [956, 282] width 61 height 30
click at [1042, 276] on button "Black" at bounding box center [1030, 282] width 61 height 30
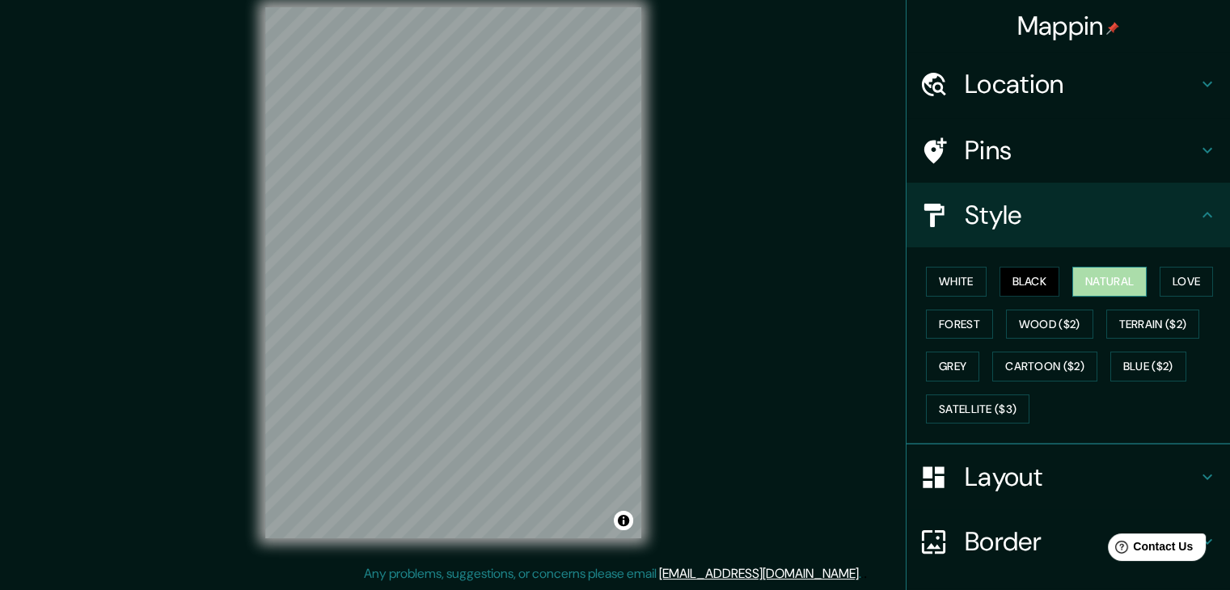
click at [1091, 276] on button "Natural" at bounding box center [1109, 282] width 74 height 30
click at [950, 323] on button "Forest" at bounding box center [959, 325] width 67 height 30
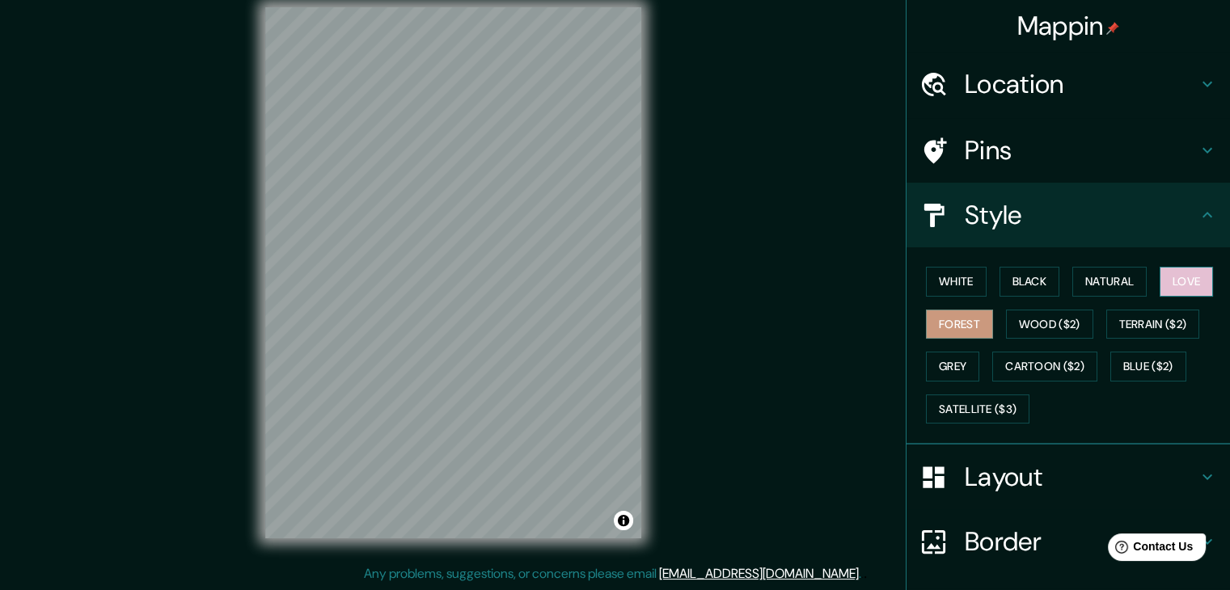
click at [1177, 277] on button "Love" at bounding box center [1186, 282] width 53 height 30
click at [946, 324] on button "Forest" at bounding box center [959, 325] width 67 height 30
click at [1164, 282] on button "Love" at bounding box center [1186, 282] width 53 height 30
click at [937, 327] on button "Forest" at bounding box center [959, 325] width 67 height 30
click at [1184, 278] on button "Love" at bounding box center [1186, 282] width 53 height 30
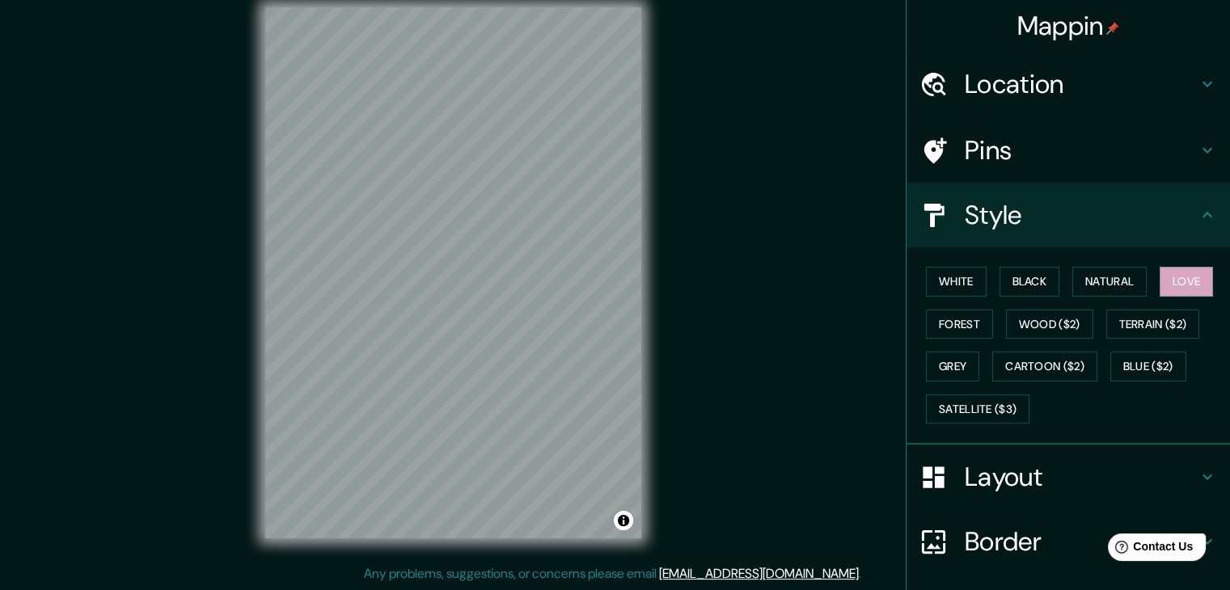
click at [818, 36] on div "Mappin Location [GEOGRAPHIC_DATA] No results found Pins Style White Black Natur…" at bounding box center [615, 285] width 1230 height 609
click at [1007, 88] on h4 "Location" at bounding box center [1081, 84] width 233 height 32
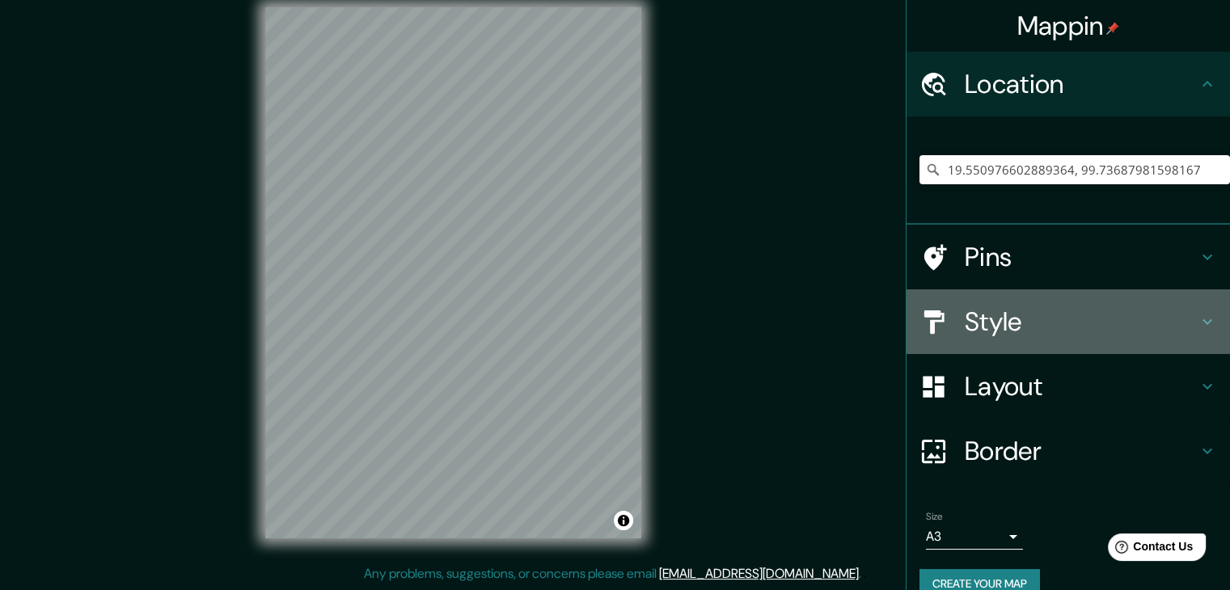
click at [977, 323] on h4 "Style" at bounding box center [1081, 322] width 233 height 32
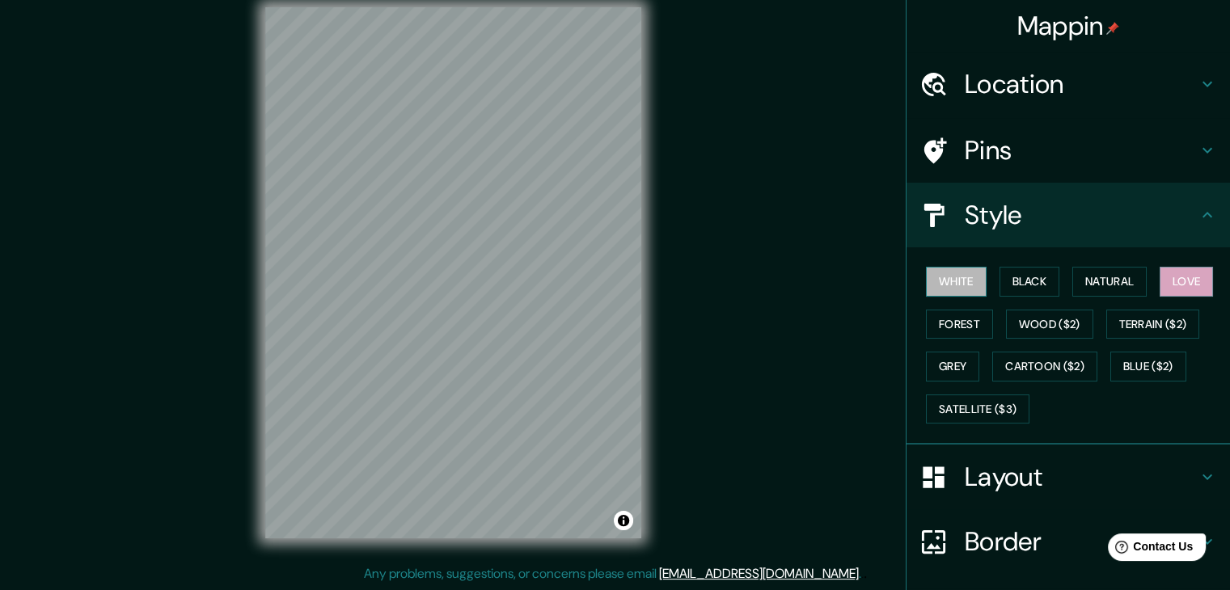
click at [943, 289] on button "White" at bounding box center [956, 282] width 61 height 30
click at [1020, 280] on button "Black" at bounding box center [1030, 282] width 61 height 30
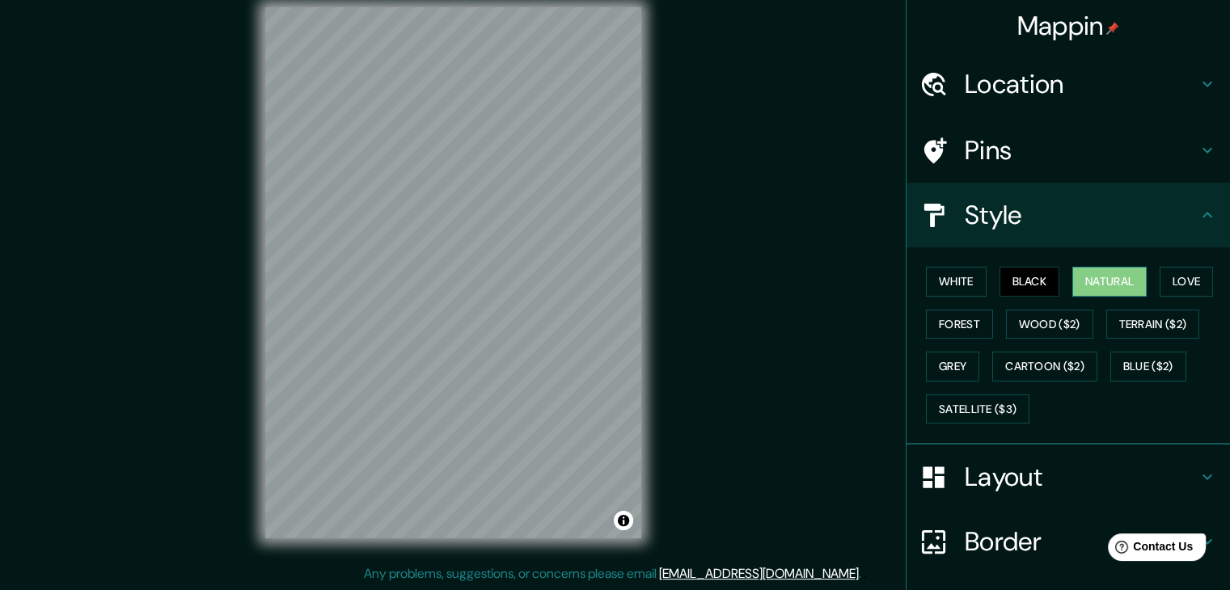
click at [1093, 274] on button "Natural" at bounding box center [1109, 282] width 74 height 30
click at [1171, 277] on button "Love" at bounding box center [1186, 282] width 53 height 30
